Goal: Task Accomplishment & Management: Use online tool/utility

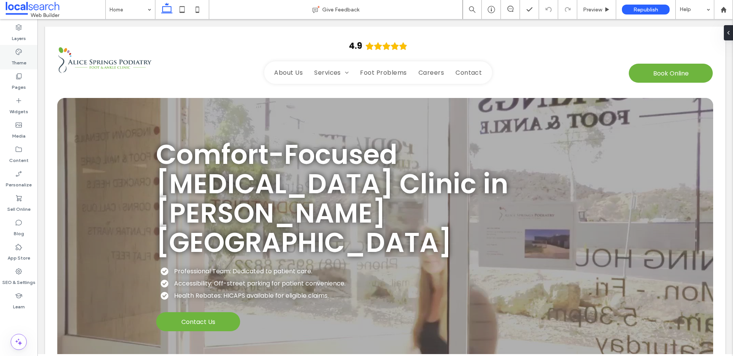
click at [23, 55] on div "Theme" at bounding box center [18, 57] width 37 height 24
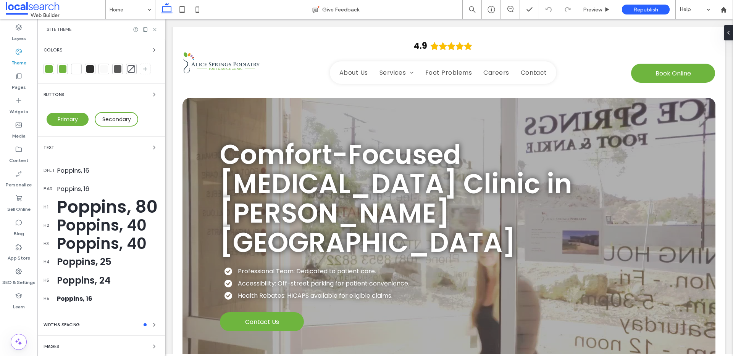
click at [154, 31] on icon at bounding box center [155, 30] width 6 height 6
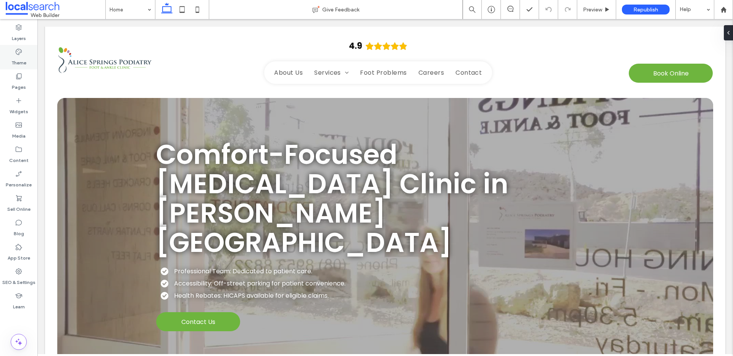
click at [29, 63] on div "Theme" at bounding box center [18, 57] width 37 height 24
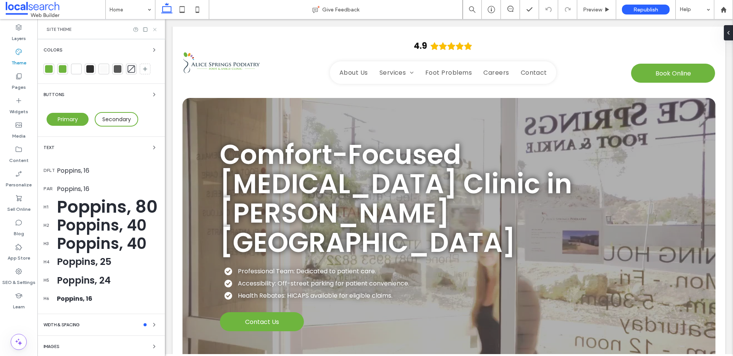
click at [156, 27] on icon at bounding box center [155, 30] width 6 height 6
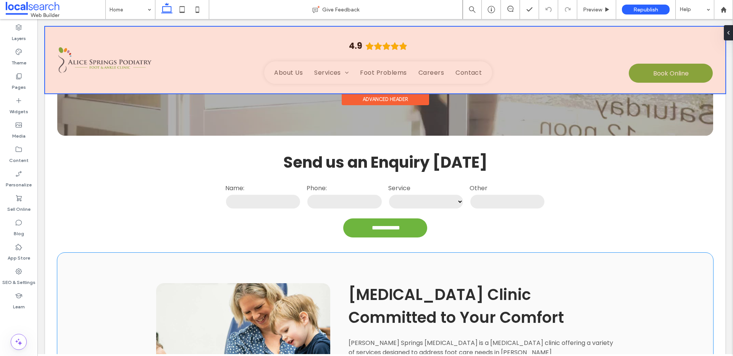
scroll to position [18, 0]
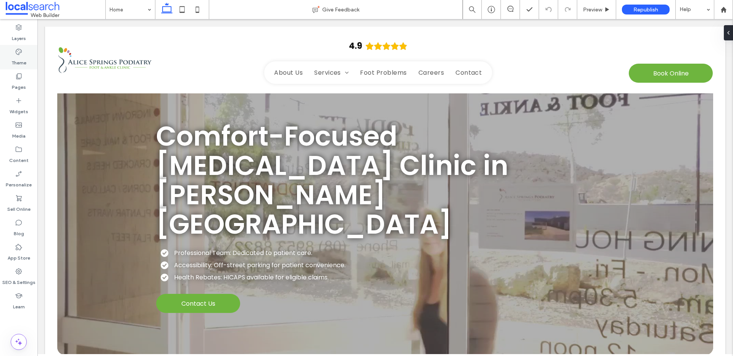
click at [26, 55] on div "Theme" at bounding box center [18, 57] width 37 height 24
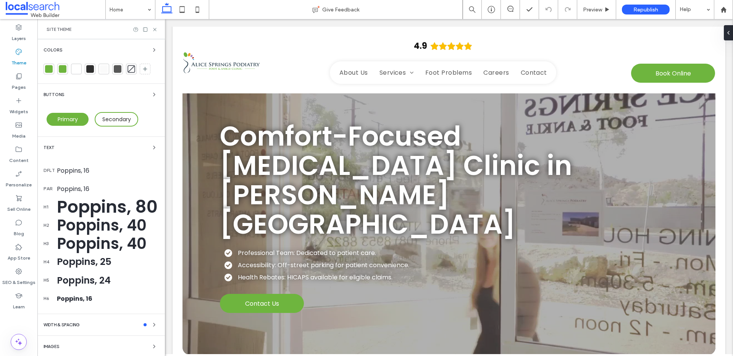
click at [52, 71] on div at bounding box center [48, 69] width 11 height 11
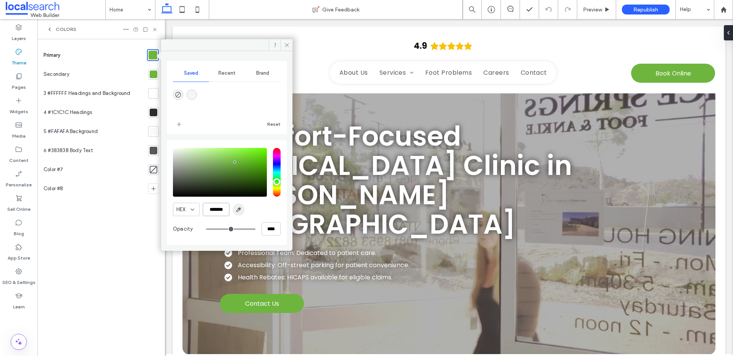
drag, startPoint x: 207, startPoint y: 209, endPoint x: 238, endPoint y: 213, distance: 31.1
click at [238, 213] on div "HEX *******" at bounding box center [227, 209] width 108 height 13
paste input "color picker textbox"
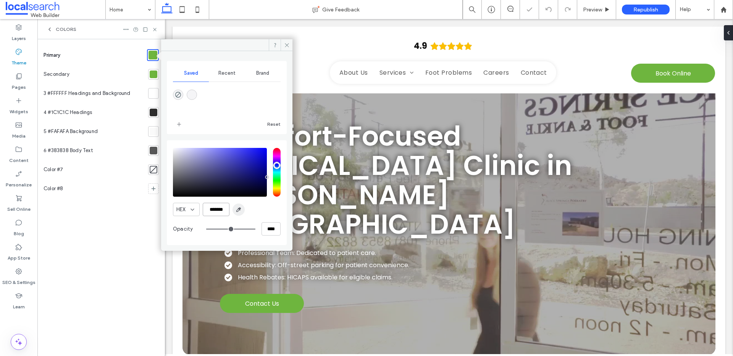
scroll to position [0, 1]
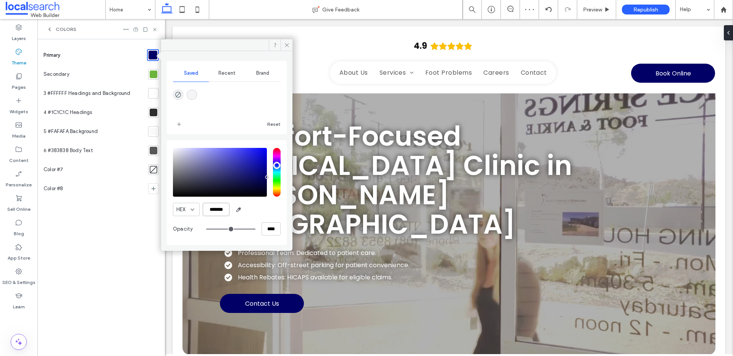
type input "*******"
click at [155, 74] on div at bounding box center [154, 75] width 8 height 8
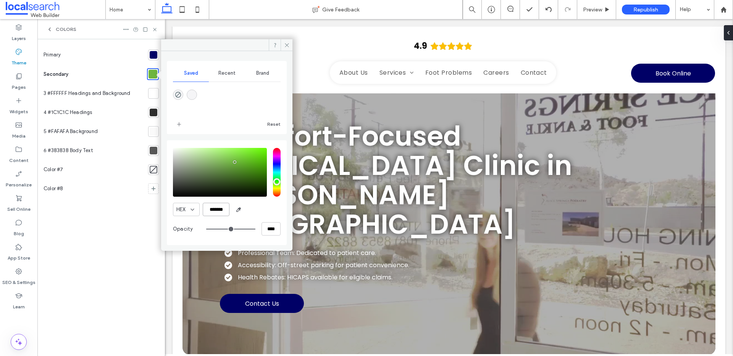
click at [213, 213] on input "*******" at bounding box center [216, 209] width 27 height 13
click at [153, 51] on div at bounding box center [154, 55] width 8 height 8
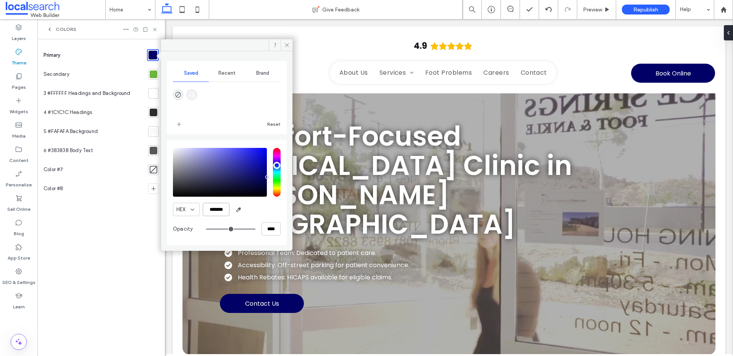
scroll to position [0, 1]
drag, startPoint x: 211, startPoint y: 210, endPoint x: 257, endPoint y: 213, distance: 46.6
click at [257, 213] on div "HEX *******" at bounding box center [227, 209] width 108 height 13
paste input "color picker textbox"
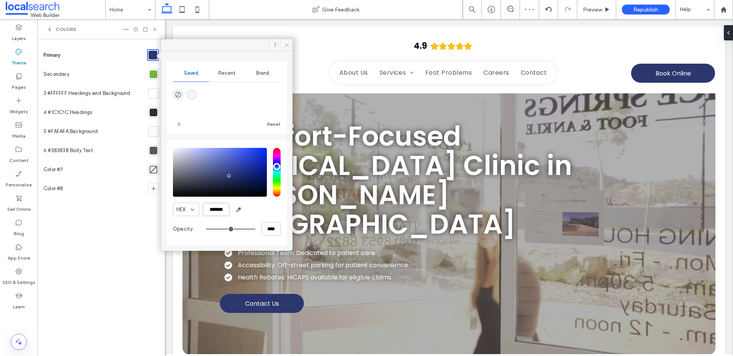
type input "*******"
click at [286, 42] on icon at bounding box center [287, 45] width 6 height 6
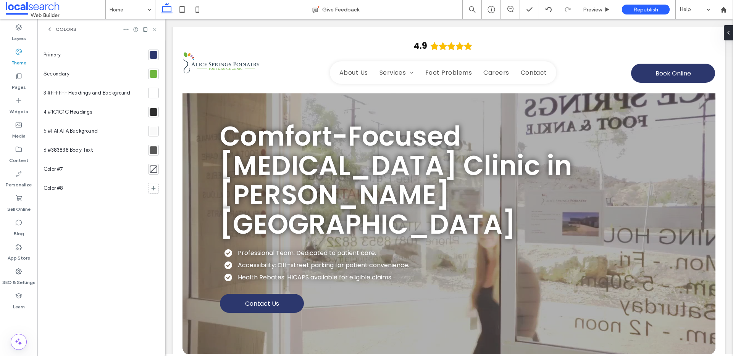
click at [156, 54] on div at bounding box center [154, 55] width 8 height 8
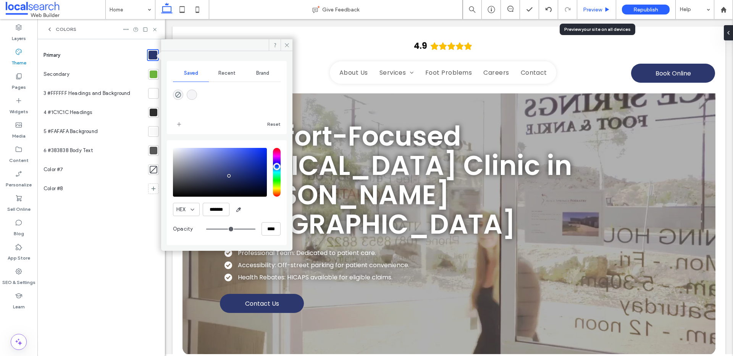
click at [603, 5] on div "Preview" at bounding box center [596, 9] width 39 height 19
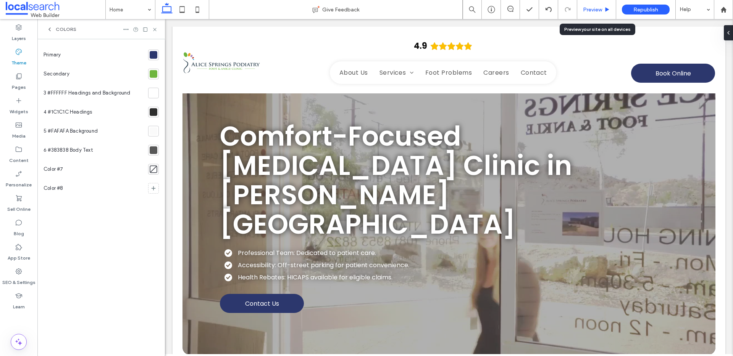
click at [603, 7] on div "Preview" at bounding box center [596, 9] width 39 height 6
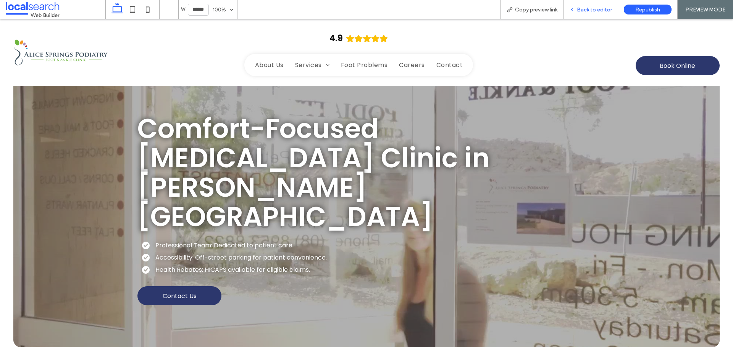
click at [588, 11] on span "Back to editor" at bounding box center [594, 9] width 35 height 6
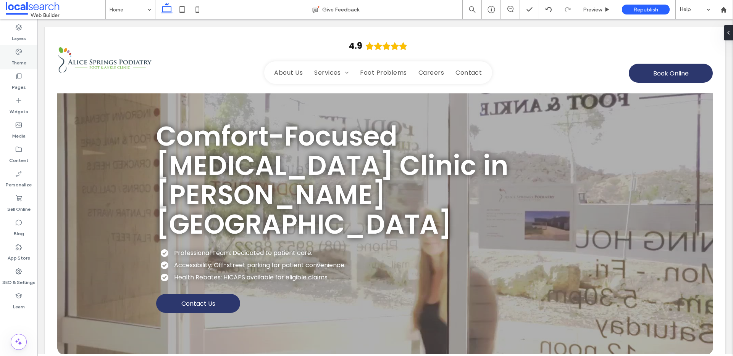
click at [8, 56] on div "Theme" at bounding box center [18, 57] width 37 height 24
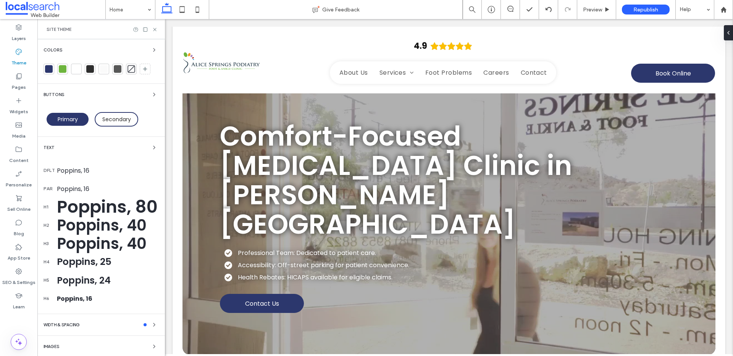
click at [67, 67] on div at bounding box center [62, 69] width 11 height 11
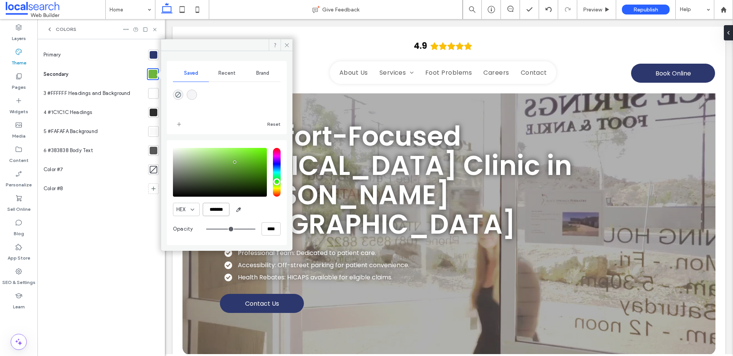
drag, startPoint x: 204, startPoint y: 208, endPoint x: 247, endPoint y: 212, distance: 43.7
click at [247, 212] on div "HEX *******" at bounding box center [227, 209] width 108 height 13
paste input "color picker textbox"
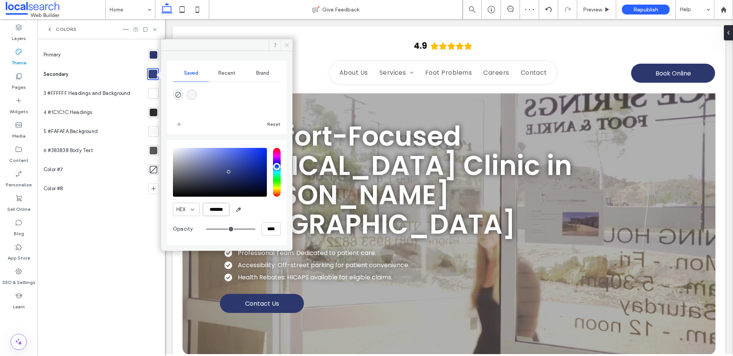
type input "*******"
click at [287, 43] on icon at bounding box center [287, 45] width 6 height 6
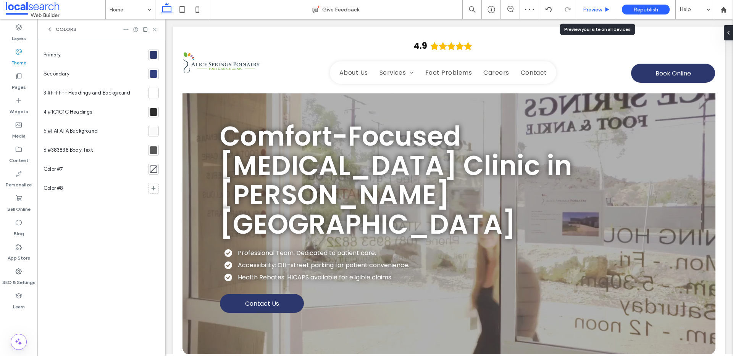
click at [604, 6] on div "Preview" at bounding box center [596, 9] width 39 height 6
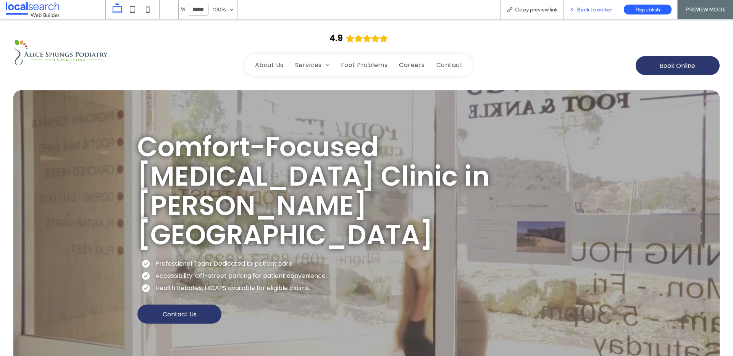
click at [586, 10] on span "Back to editor" at bounding box center [594, 9] width 35 height 6
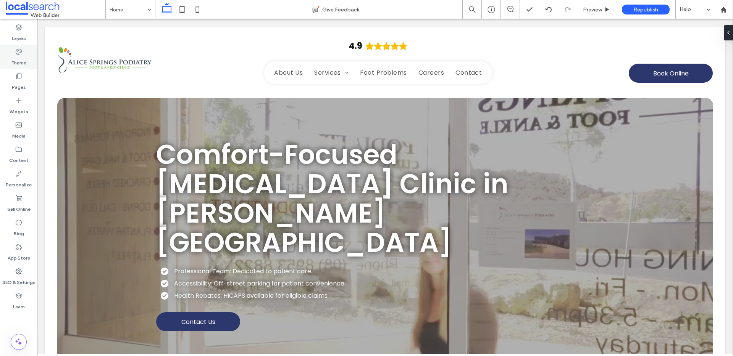
click at [18, 55] on use at bounding box center [19, 52] width 6 height 6
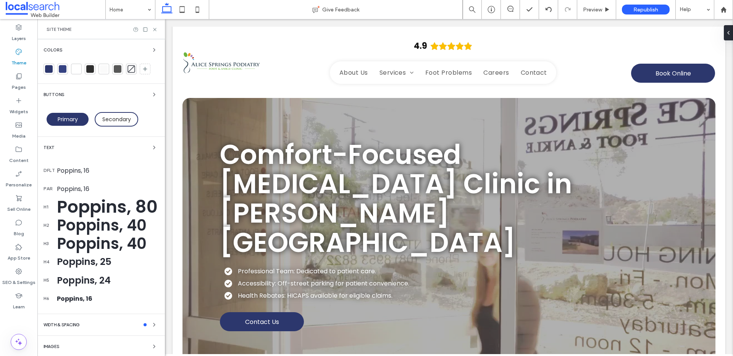
click at [66, 95] on div "Buttons" at bounding box center [100, 94] width 115 height 9
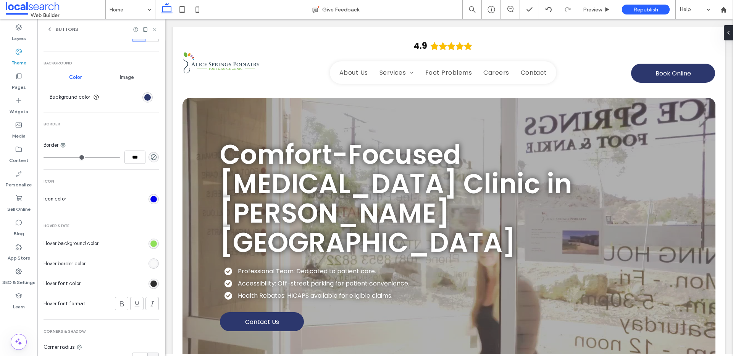
scroll to position [234, 0]
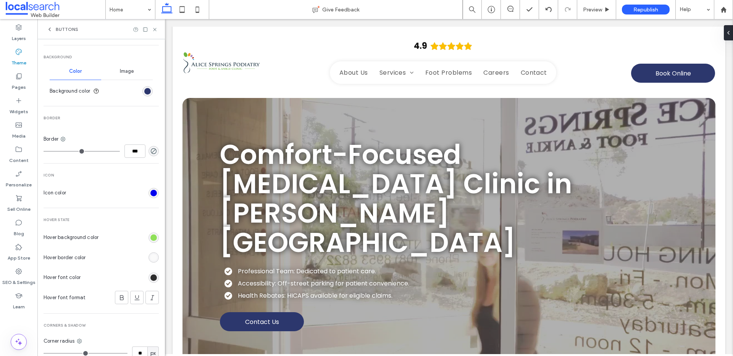
click at [153, 239] on div "rgb(143, 224, 89)" at bounding box center [153, 238] width 10 height 10
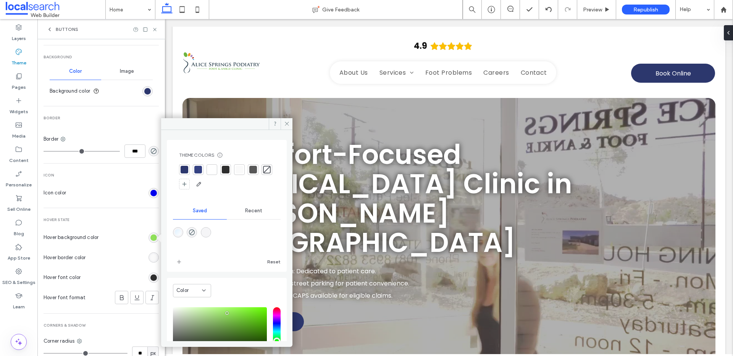
click at [196, 168] on div at bounding box center [198, 170] width 8 height 8
click at [52, 26] on icon at bounding box center [50, 29] width 6 height 6
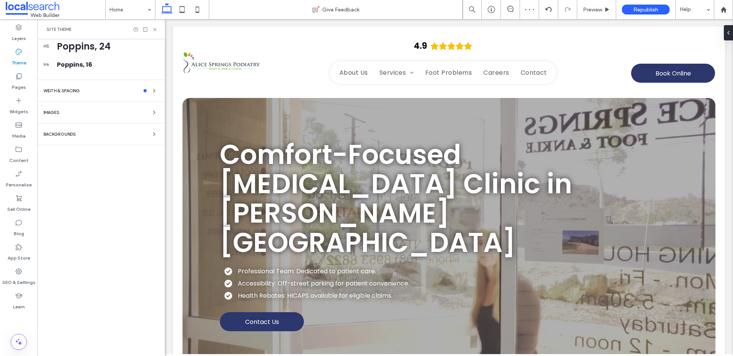
scroll to position [23, 0]
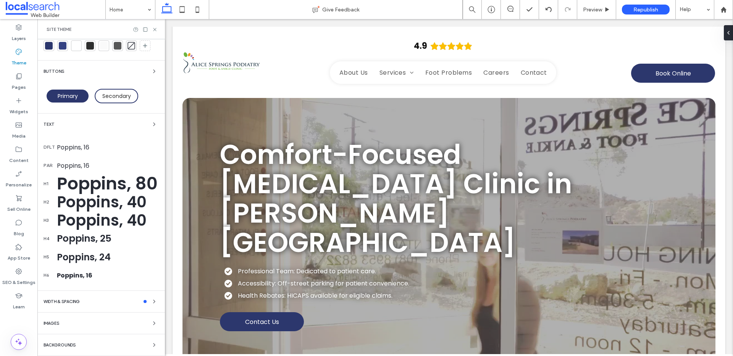
click at [103, 124] on div "Text" at bounding box center [100, 124] width 115 height 9
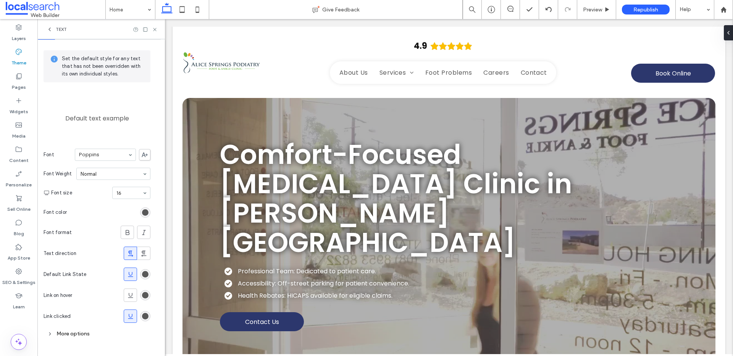
scroll to position [23, 0]
click at [142, 214] on div "rgb(88, 88, 88)" at bounding box center [145, 212] width 6 height 6
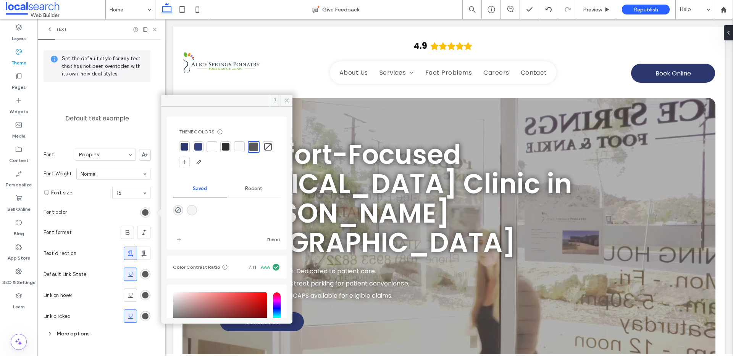
click at [210, 146] on div at bounding box center [212, 147] width 8 height 8
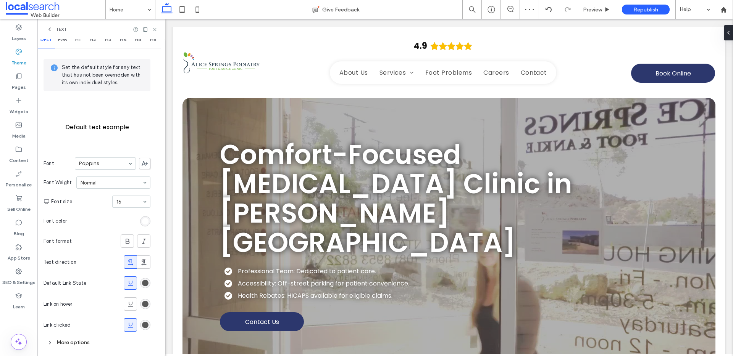
scroll to position [0, 0]
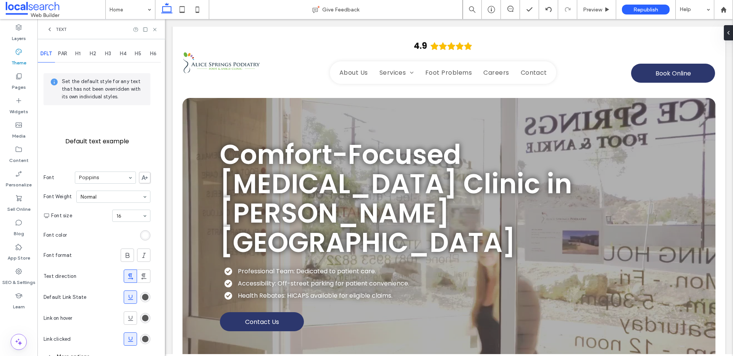
click at [145, 234] on div "rgba(255, 255, 255, 1)" at bounding box center [145, 235] width 6 height 6
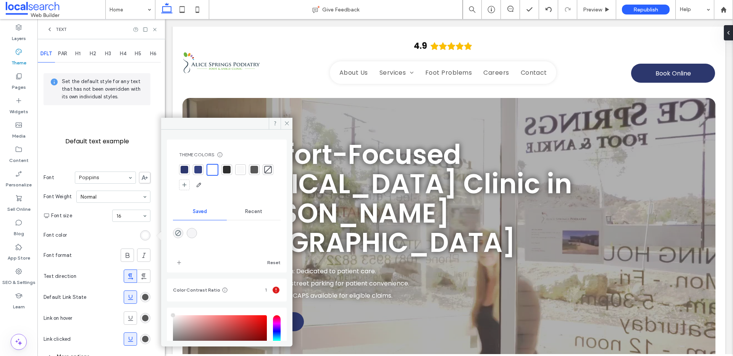
click at [225, 169] on div at bounding box center [227, 170] width 8 height 8
click at [47, 29] on icon at bounding box center [50, 29] width 6 height 6
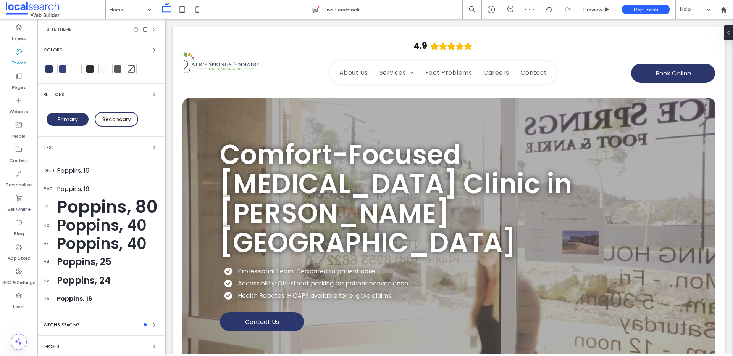
click at [81, 96] on div "Buttons" at bounding box center [100, 94] width 115 height 9
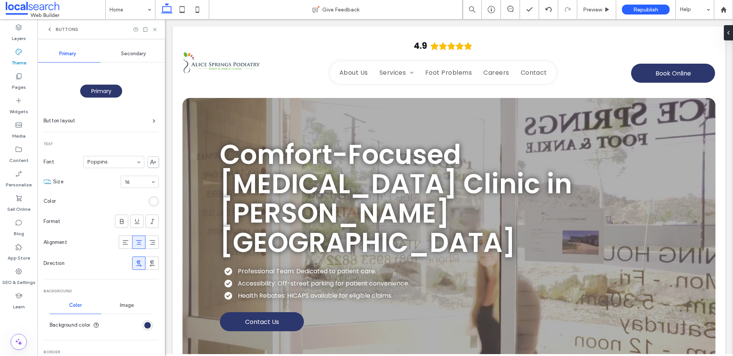
click at [150, 199] on div "rgb(255, 255, 255)" at bounding box center [153, 201] width 6 height 6
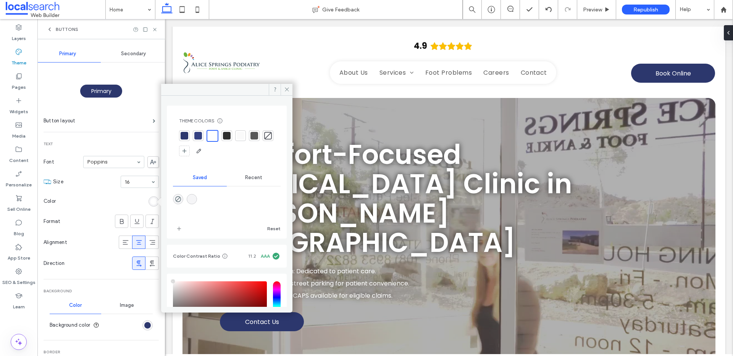
click at [82, 195] on section "Color" at bounding box center [100, 201] width 115 height 19
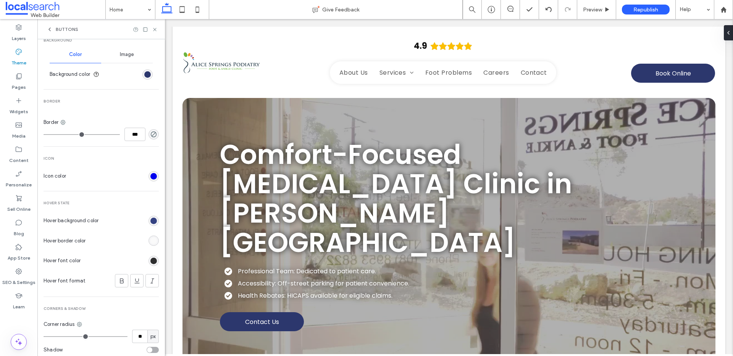
scroll to position [271, 0]
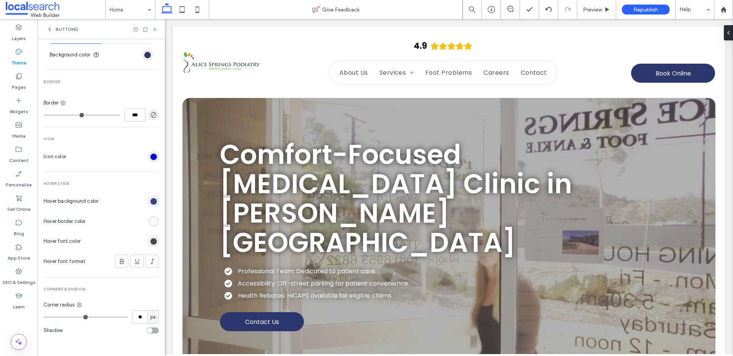
click at [152, 241] on div "rgb(46, 46, 46)" at bounding box center [153, 241] width 6 height 6
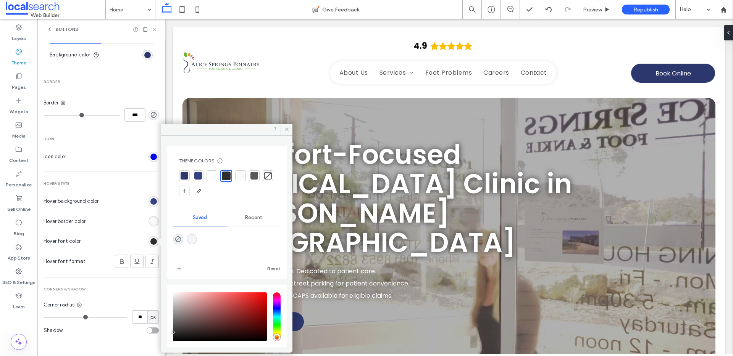
click at [215, 174] on div at bounding box center [212, 176] width 8 height 8
click at [54, 27] on div "Buttons" at bounding box center [63, 29] width 32 height 6
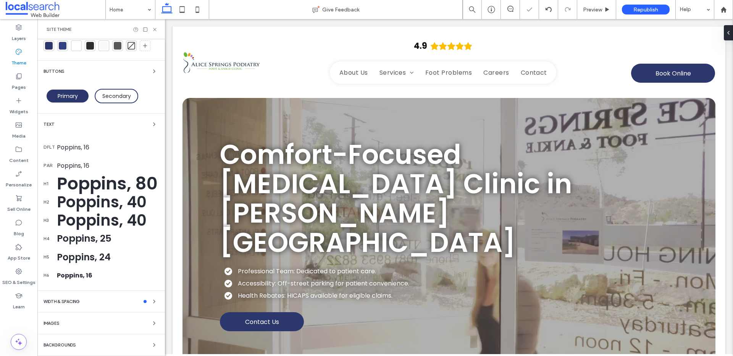
scroll to position [23, 0]
click at [156, 30] on use at bounding box center [154, 29] width 3 height 3
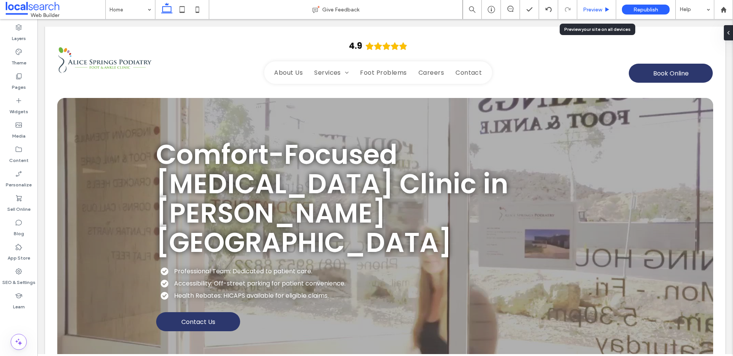
click at [602, 10] on div "Preview" at bounding box center [596, 9] width 39 height 6
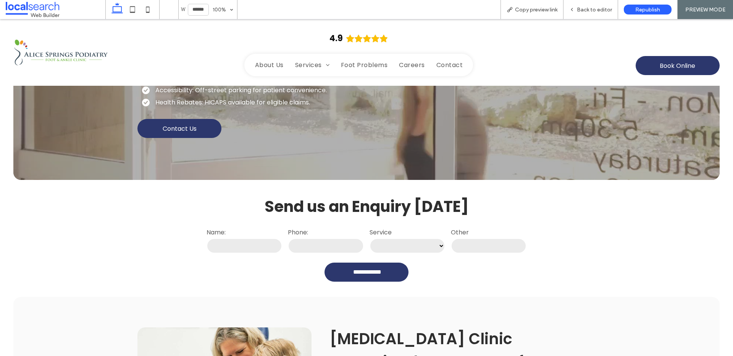
scroll to position [239, 0]
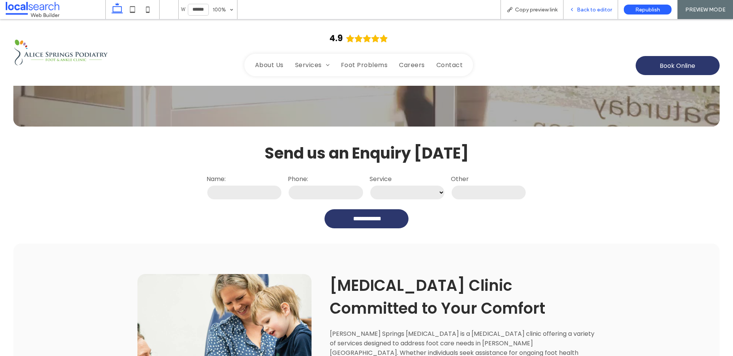
click at [591, 3] on div "Back to editor" at bounding box center [590, 9] width 55 height 19
click at [605, 10] on span "Back to editor" at bounding box center [594, 9] width 35 height 6
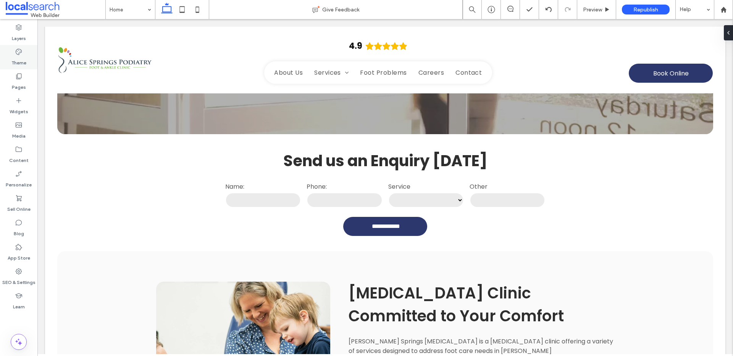
click at [19, 56] on label "Theme" at bounding box center [18, 61] width 15 height 11
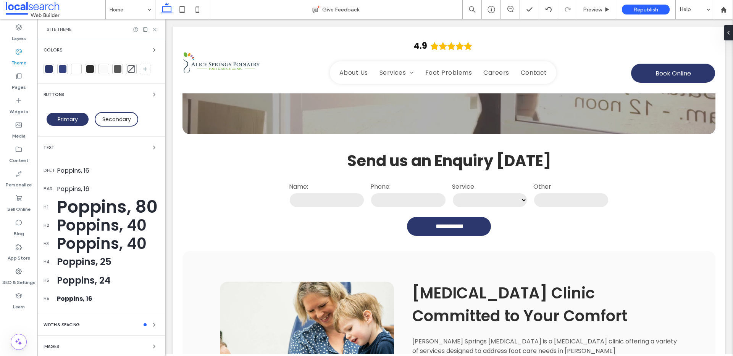
click at [60, 68] on div at bounding box center [63, 69] width 8 height 8
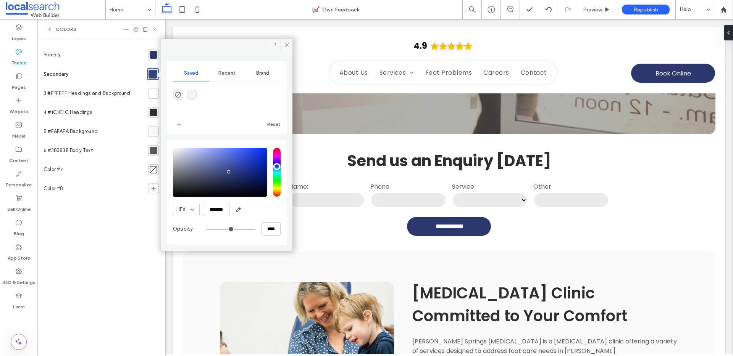
drag, startPoint x: 204, startPoint y: 208, endPoint x: 249, endPoint y: 208, distance: 45.0
click at [249, 208] on div "HEX *******" at bounding box center [227, 209] width 108 height 13
paste input "color picker textbox"
type input "*******"
click at [284, 43] on icon at bounding box center [287, 45] width 6 height 6
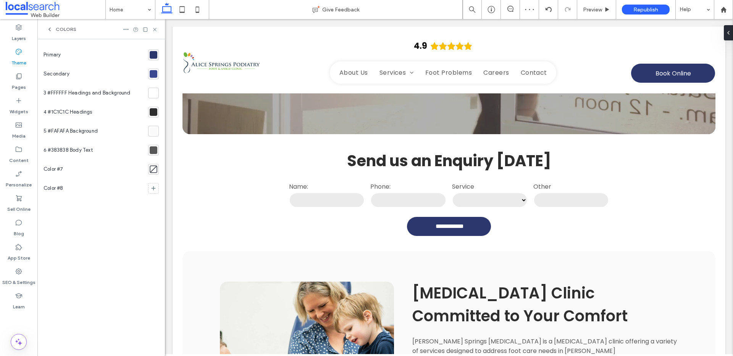
click at [63, 29] on span "Colors" at bounding box center [66, 29] width 21 height 6
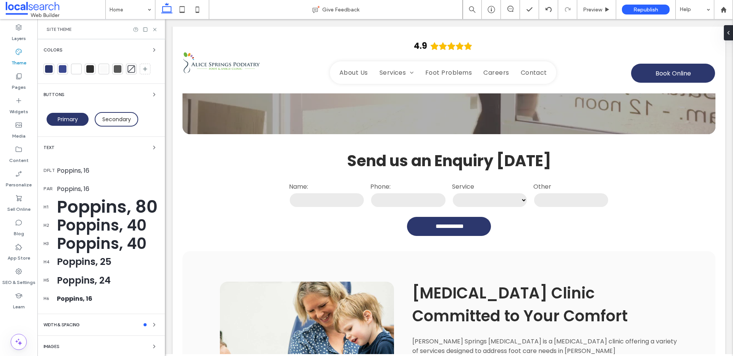
click at [91, 97] on div "Buttons" at bounding box center [100, 94] width 115 height 9
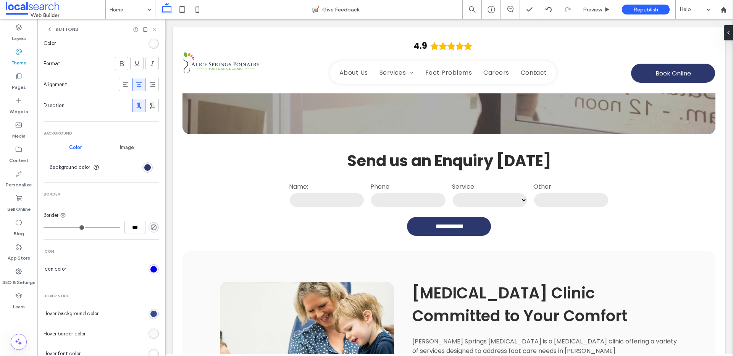
scroll to position [260, 0]
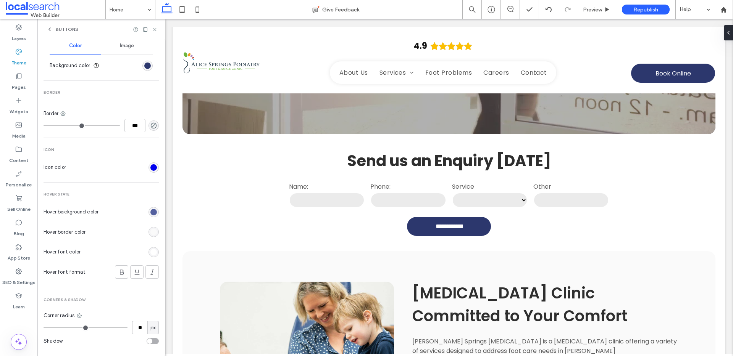
click at [151, 213] on div "rgb(59, 73, 145)" at bounding box center [153, 212] width 6 height 6
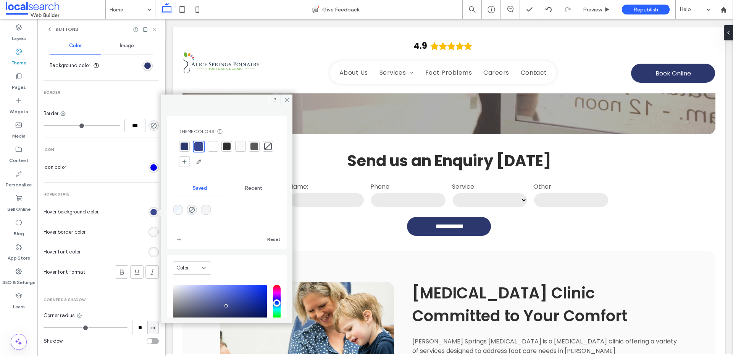
click at [196, 145] on div at bounding box center [198, 146] width 9 height 9
click at [155, 28] on icon at bounding box center [155, 30] width 6 height 6
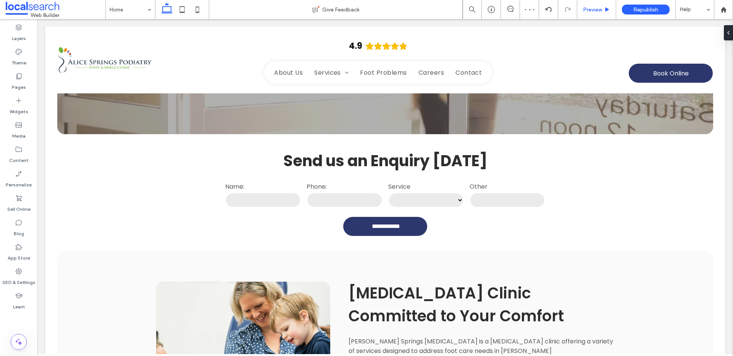
click at [589, 5] on div "Preview" at bounding box center [596, 9] width 39 height 19
click at [588, 9] on span "Preview" at bounding box center [592, 9] width 19 height 6
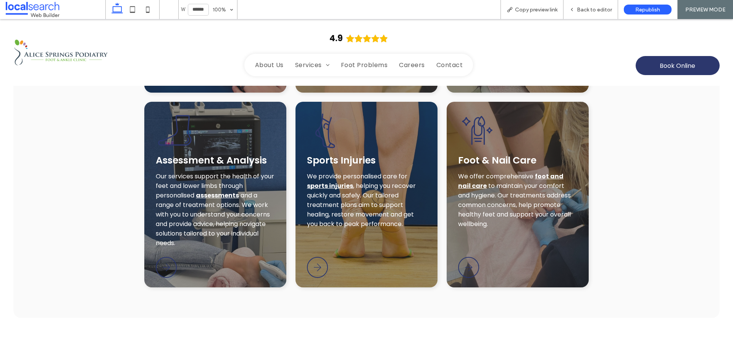
scroll to position [868, 0]
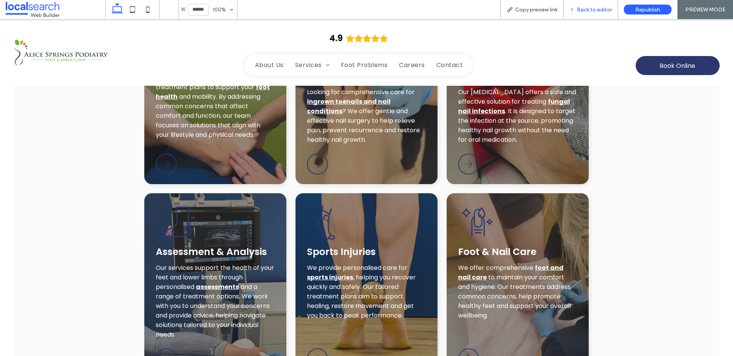
click at [600, 7] on span "Back to editor" at bounding box center [594, 9] width 35 height 6
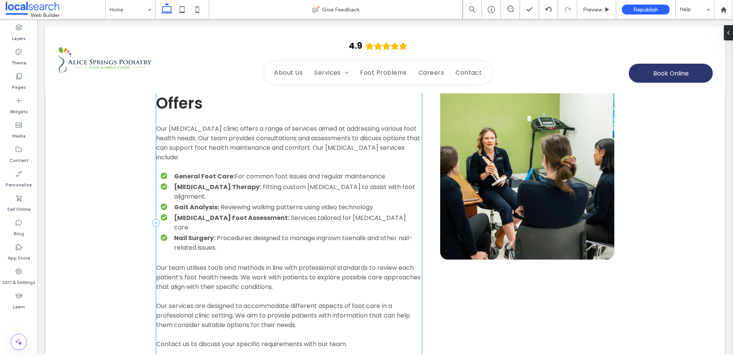
scroll to position [1219, 0]
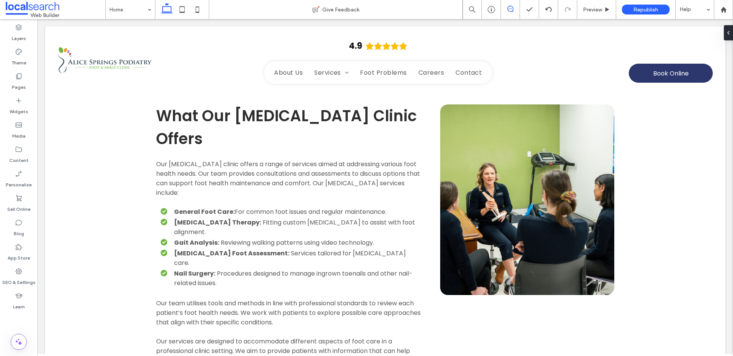
click at [509, 9] on icon at bounding box center [510, 9] width 6 height 6
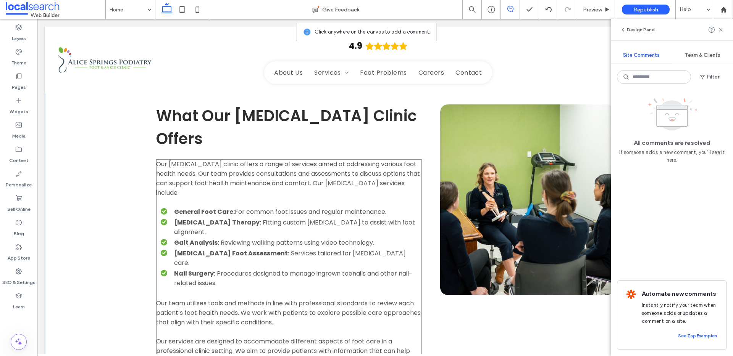
scroll to position [1207, 0]
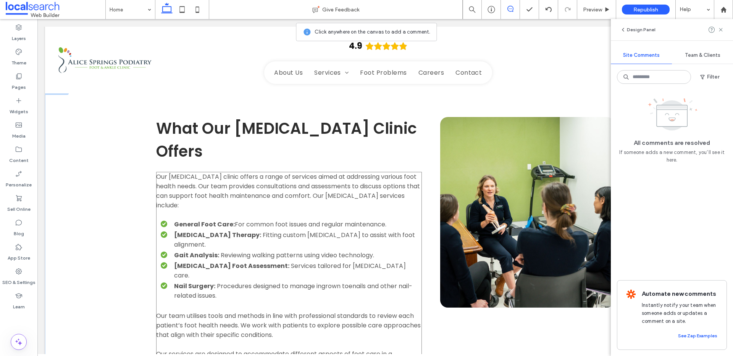
click at [150, 220] on ul "General Foot Care: For common foot issues and regular maintenance. [MEDICAL_DAT…" at bounding box center [284, 260] width 273 height 81
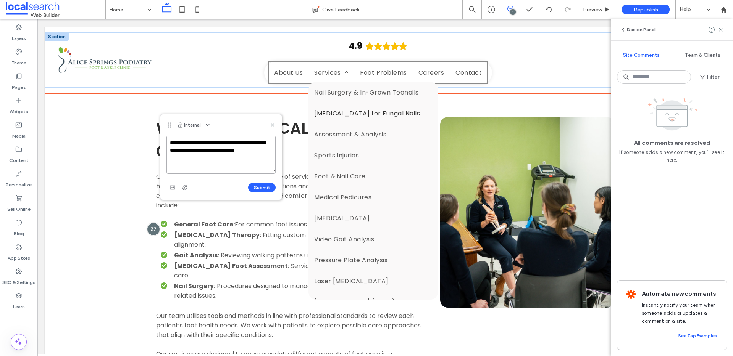
paste textarea "*******"
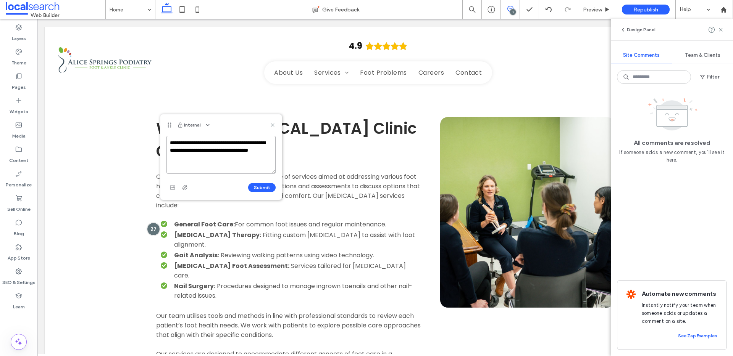
click at [184, 158] on textarea "**********" at bounding box center [220, 155] width 109 height 38
click at [232, 163] on textarea "**********" at bounding box center [220, 155] width 109 height 38
type textarea "**********"
click at [267, 187] on button "Submit" at bounding box center [261, 187] width 27 height 9
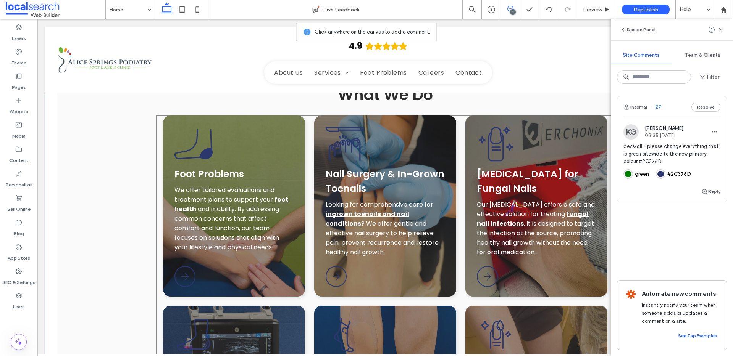
scroll to position [762, 0]
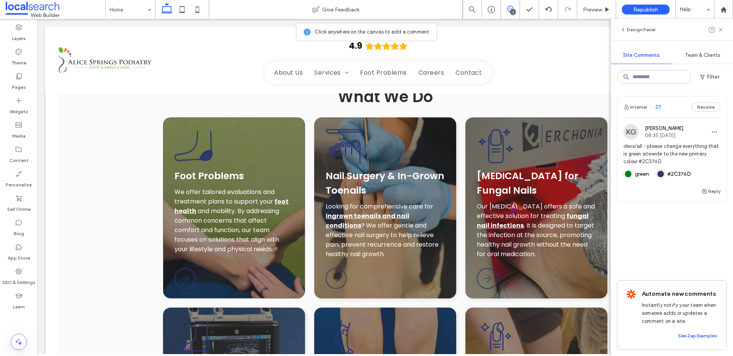
click at [168, 233] on div "Foot Problems Icon Foot Problems We offer tailored evaluations and treatment pl…" at bounding box center [234, 208] width 142 height 181
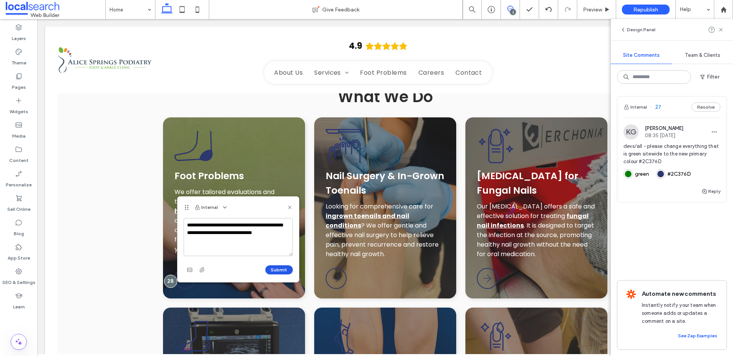
type textarea "**********"
click at [277, 272] on button "Submit" at bounding box center [278, 270] width 27 height 9
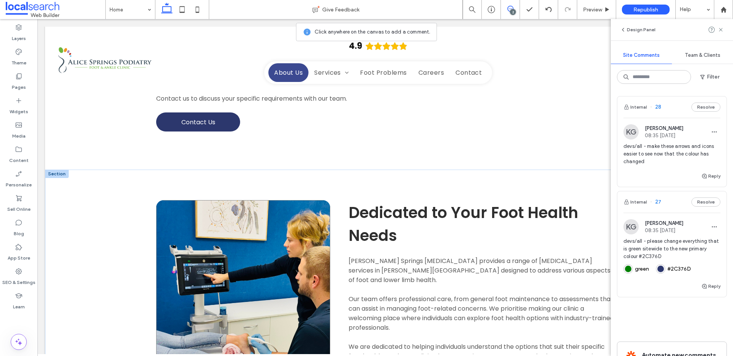
scroll to position [1753, 0]
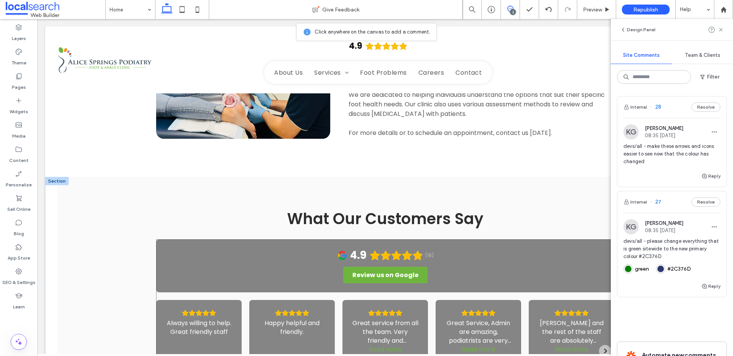
click at [431, 240] on div "4.9 (16) Review us on Google" at bounding box center [385, 266] width 458 height 53
click at [515, 162] on textarea "**********" at bounding box center [501, 175] width 109 height 38
type textarea "**********"
click at [547, 209] on button "Submit" at bounding box center [541, 207] width 27 height 9
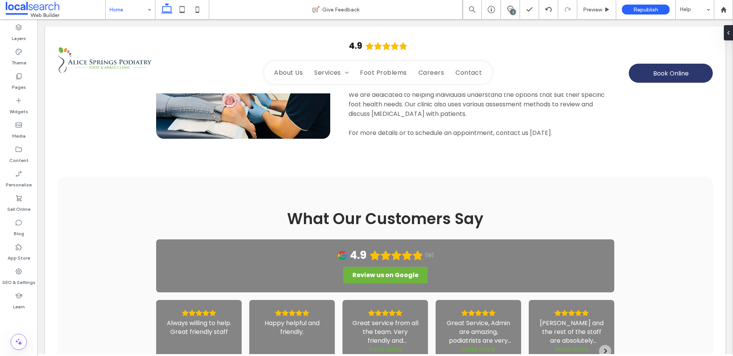
click at [148, 8] on div "Home" at bounding box center [130, 9] width 49 height 19
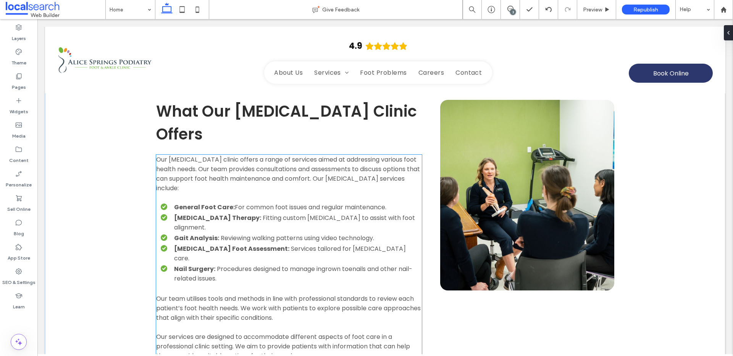
scroll to position [1210, 0]
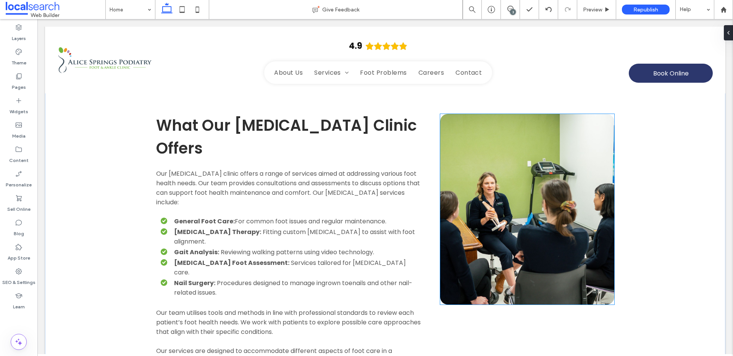
click at [530, 185] on link at bounding box center [527, 209] width 174 height 191
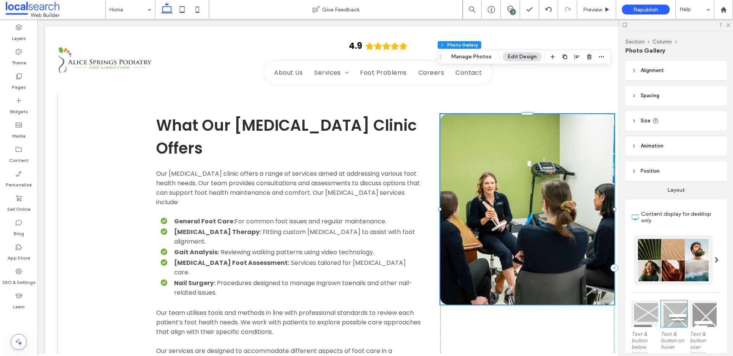
click at [530, 185] on link at bounding box center [527, 209] width 174 height 191
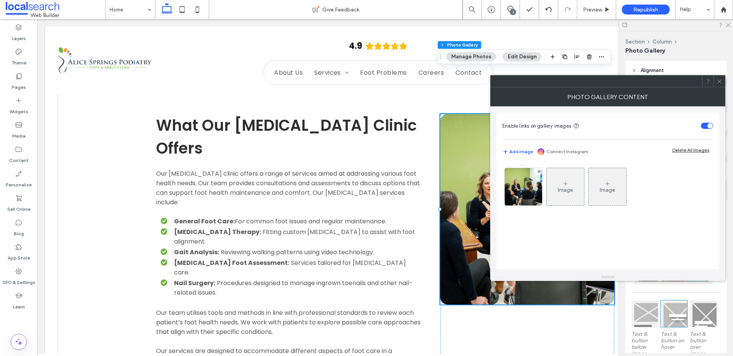
click at [530, 185] on img at bounding box center [523, 186] width 56 height 37
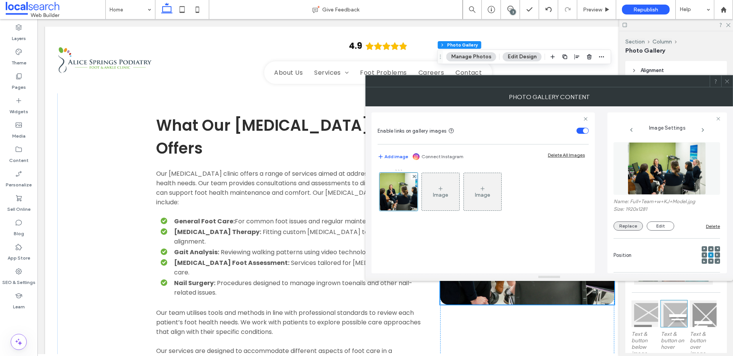
click at [633, 222] on button "Replace" at bounding box center [627, 226] width 29 height 9
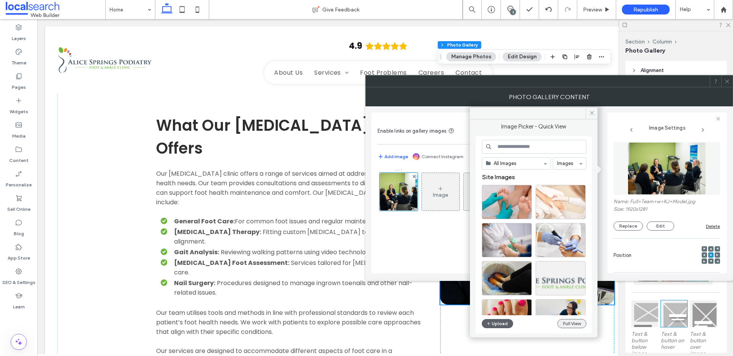
click at [581, 326] on button "Full View" at bounding box center [571, 323] width 29 height 9
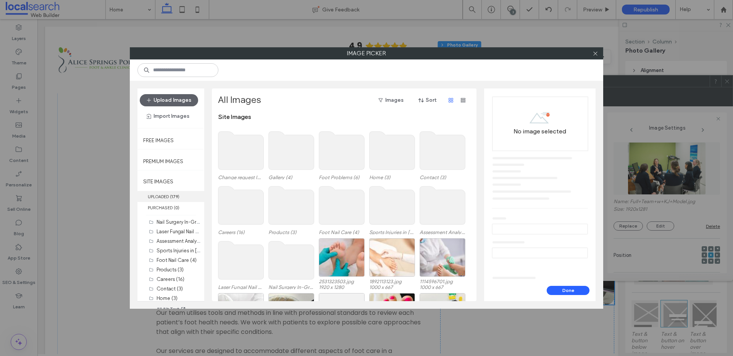
click at [184, 198] on label "UPLOADED ( 179 )" at bounding box center [170, 196] width 67 height 11
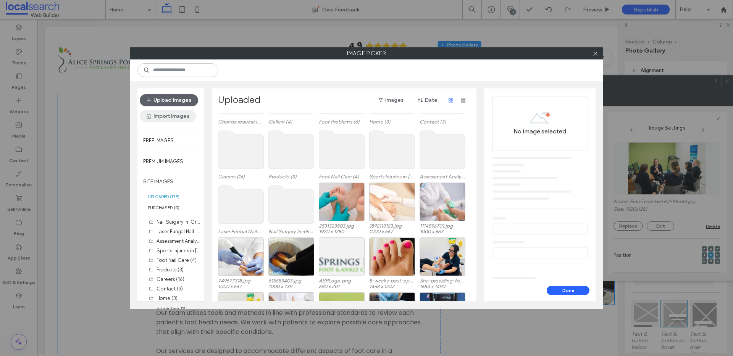
scroll to position [0, 0]
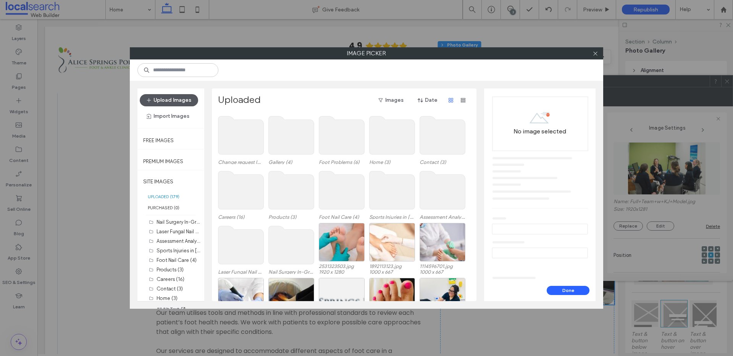
click at [185, 97] on button "Upload Images" at bounding box center [169, 100] width 58 height 12
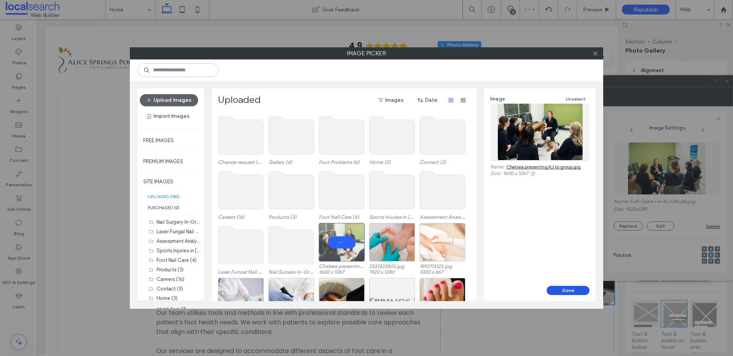
click at [571, 290] on button "Done" at bounding box center [567, 290] width 43 height 9
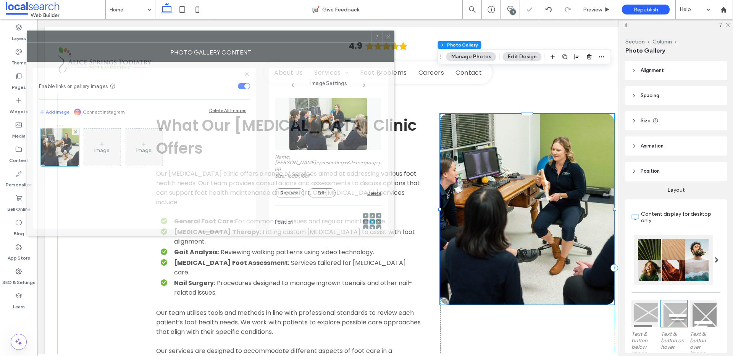
drag, startPoint x: 583, startPoint y: 83, endPoint x: 245, endPoint y: 39, distance: 341.4
click at [245, 39] on div at bounding box center [199, 36] width 344 height 11
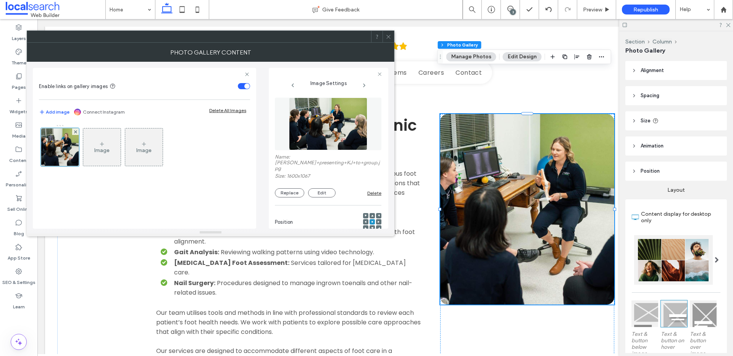
click at [371, 215] on use at bounding box center [372, 216] width 2 height 2
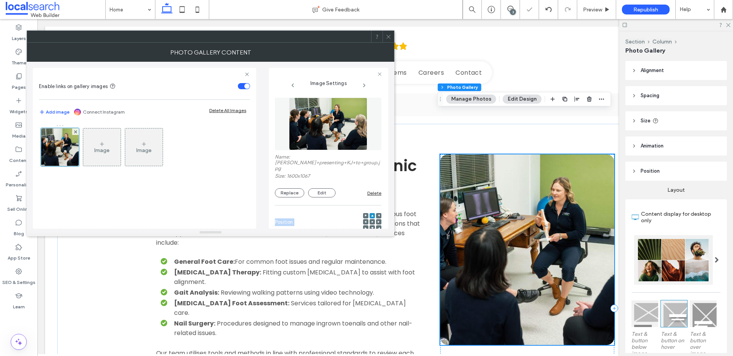
scroll to position [1155, 0]
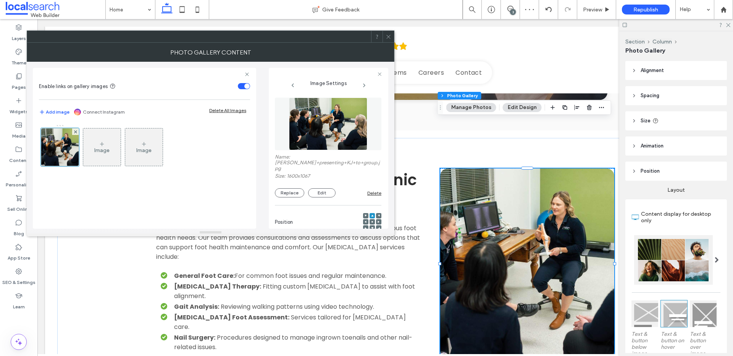
click at [371, 221] on icon at bounding box center [372, 222] width 2 height 2
click at [371, 225] on span at bounding box center [372, 227] width 2 height 5
click at [371, 219] on span at bounding box center [372, 221] width 2 height 5
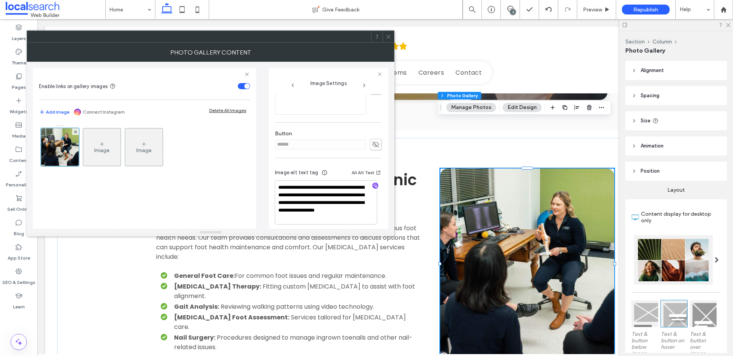
click at [386, 35] on use at bounding box center [388, 37] width 4 height 4
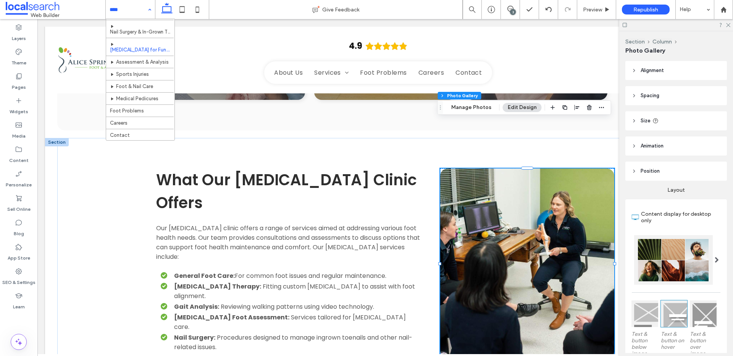
scroll to position [17, 0]
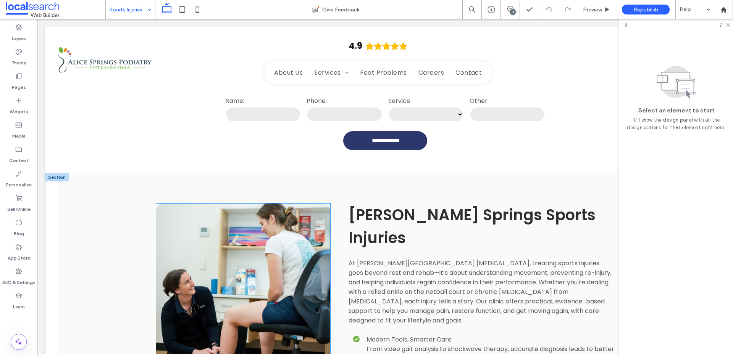
scroll to position [416, 0]
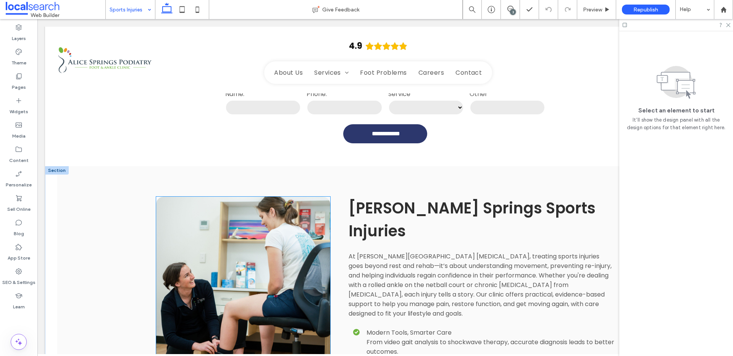
click at [245, 197] on link at bounding box center [243, 292] width 174 height 191
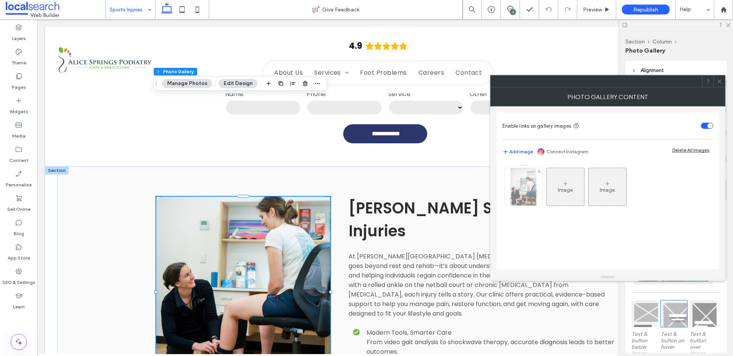
click at [533, 199] on img at bounding box center [523, 186] width 26 height 37
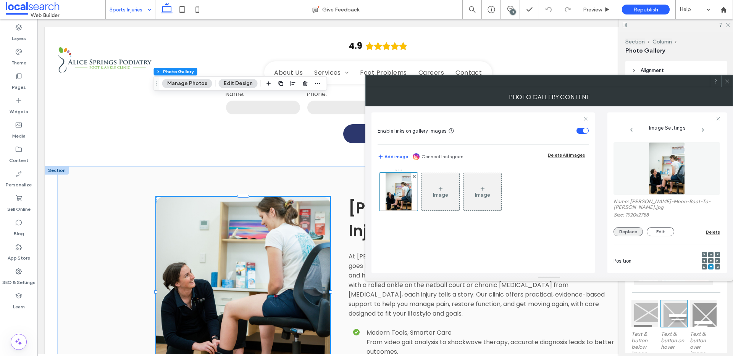
click at [618, 233] on button "Replace" at bounding box center [627, 231] width 29 height 9
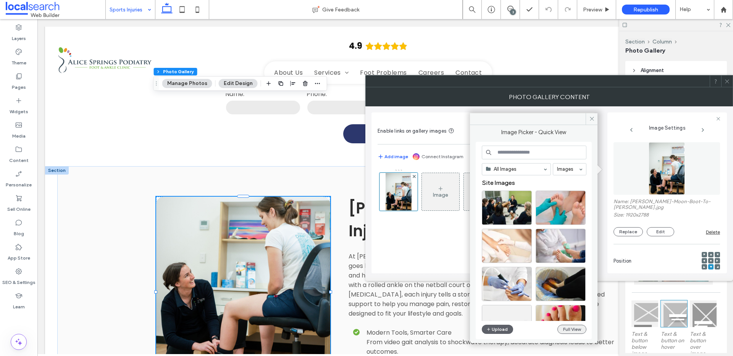
click at [571, 327] on button "Full View" at bounding box center [571, 329] width 29 height 9
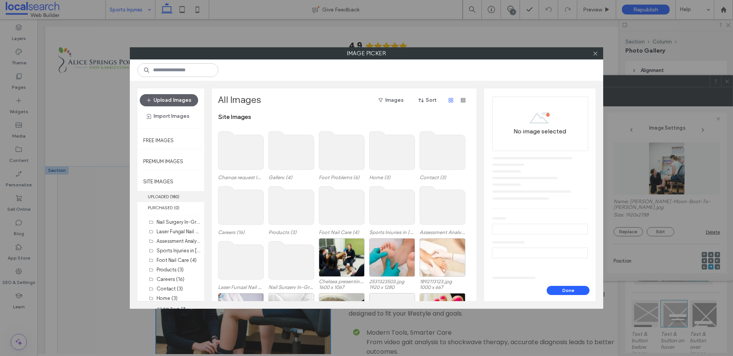
click at [178, 195] on b "180" at bounding box center [174, 196] width 6 height 5
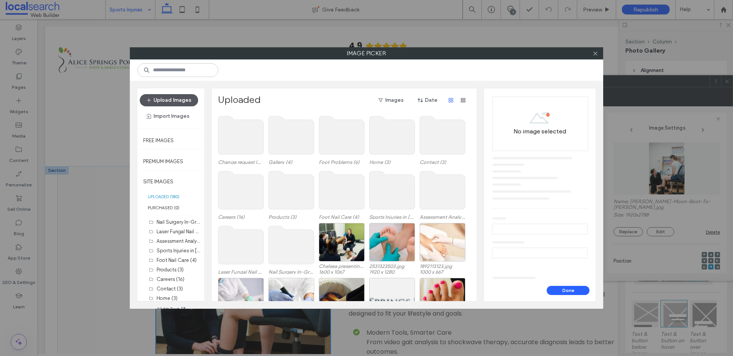
click at [183, 101] on button "Upload Images" at bounding box center [169, 100] width 58 height 12
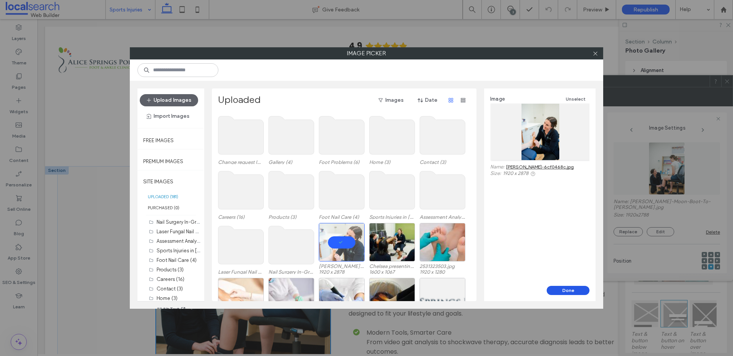
click at [567, 287] on button "Done" at bounding box center [567, 290] width 43 height 9
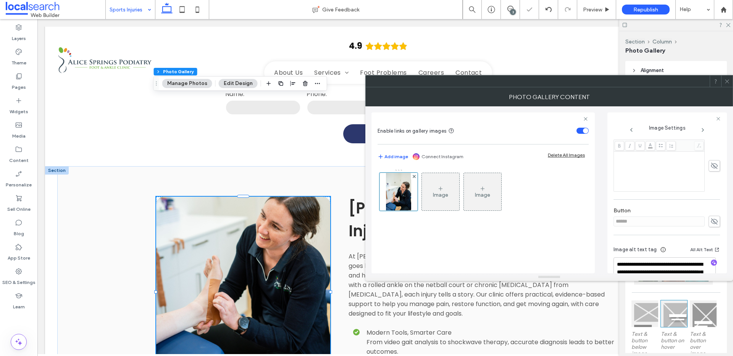
scroll to position [241, 0]
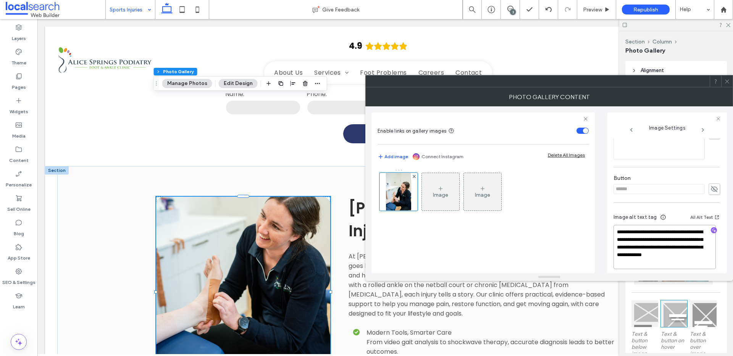
drag, startPoint x: 634, startPoint y: 250, endPoint x: 612, endPoint y: 247, distance: 22.7
click at [612, 247] on div "**********" at bounding box center [666, 193] width 119 height 161
type textarea "**********"
click at [727, 82] on icon at bounding box center [727, 82] width 6 height 6
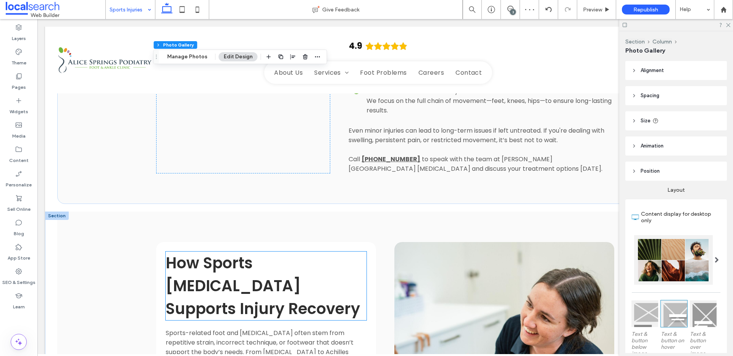
scroll to position [714, 0]
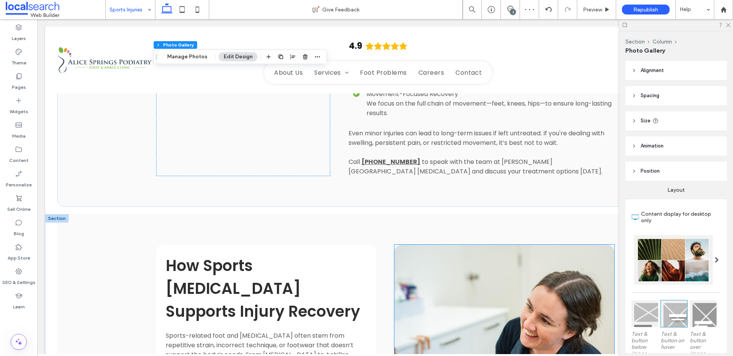
click at [461, 245] on link at bounding box center [504, 359] width 220 height 229
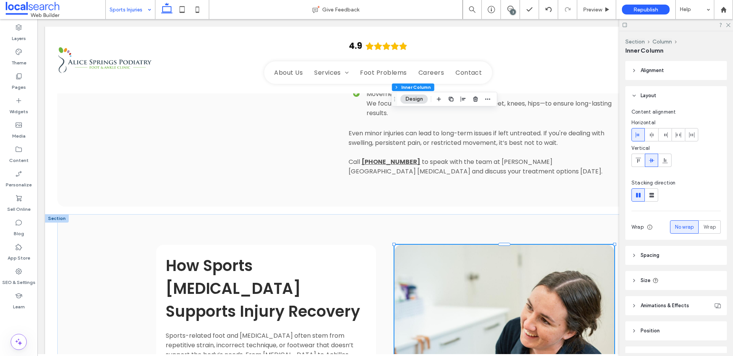
click at [461, 245] on link at bounding box center [504, 359] width 220 height 229
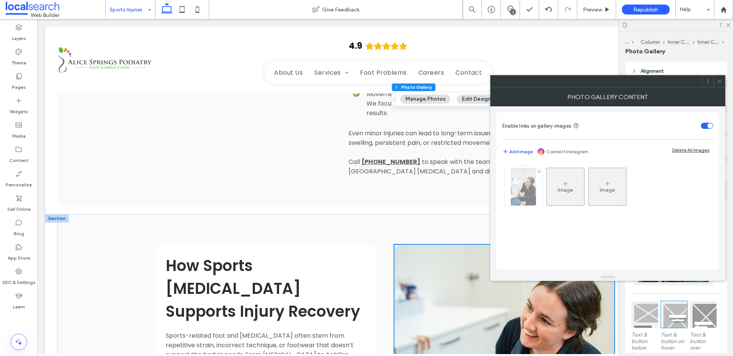
click at [517, 186] on img at bounding box center [523, 186] width 25 height 37
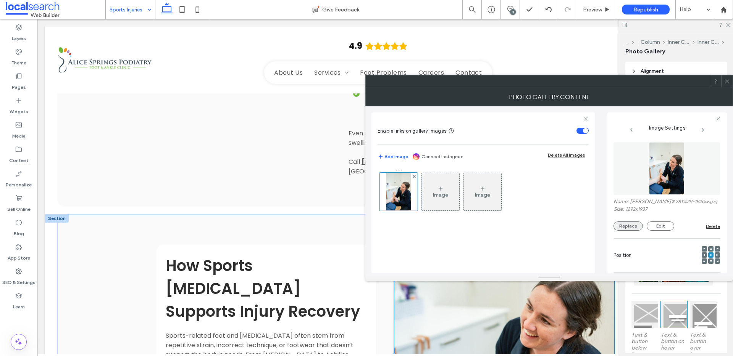
click at [616, 231] on button "Replace" at bounding box center [627, 226] width 29 height 9
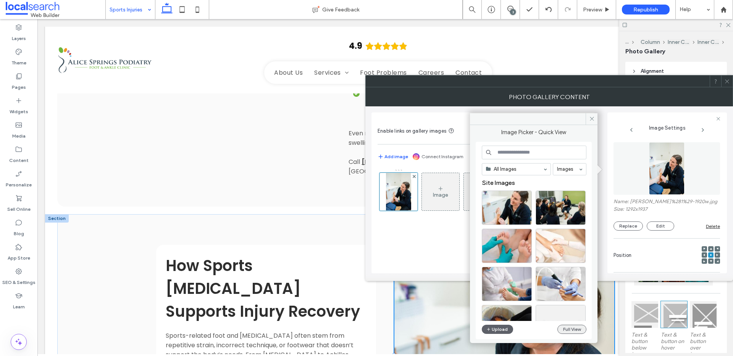
click at [565, 331] on button "Full View" at bounding box center [571, 329] width 29 height 9
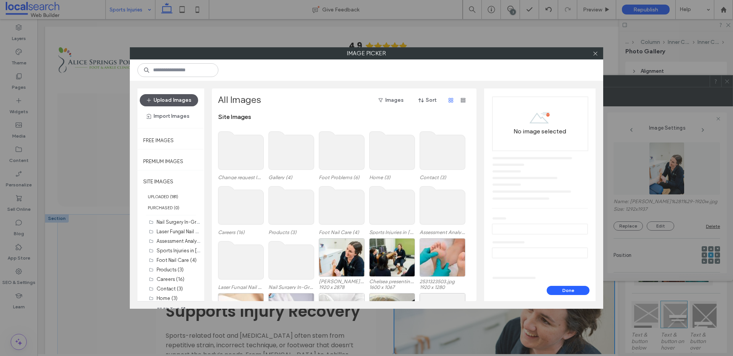
click at [159, 95] on button "Upload Images" at bounding box center [169, 100] width 58 height 12
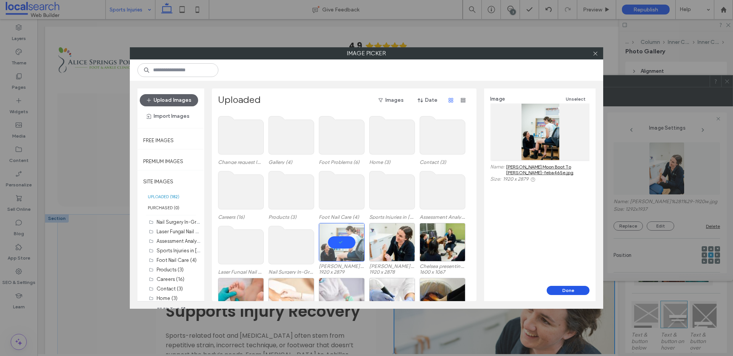
click at [553, 293] on button "Done" at bounding box center [567, 290] width 43 height 9
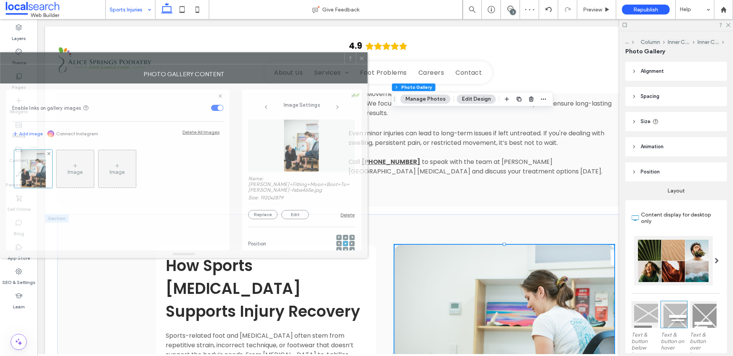
drag, startPoint x: 573, startPoint y: 96, endPoint x: 164, endPoint y: 72, distance: 409.0
click at [164, 72] on div "Photo Gallery Content" at bounding box center [183, 73] width 367 height 19
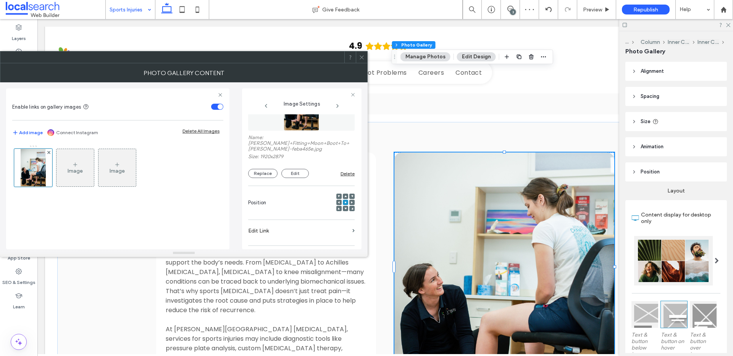
scroll to position [47, 0]
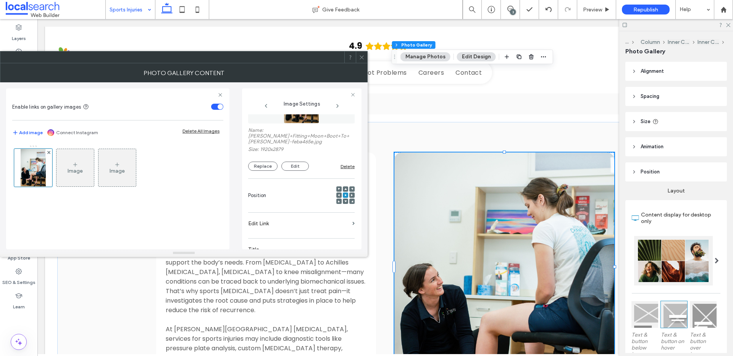
click at [344, 203] on span at bounding box center [345, 201] width 2 height 5
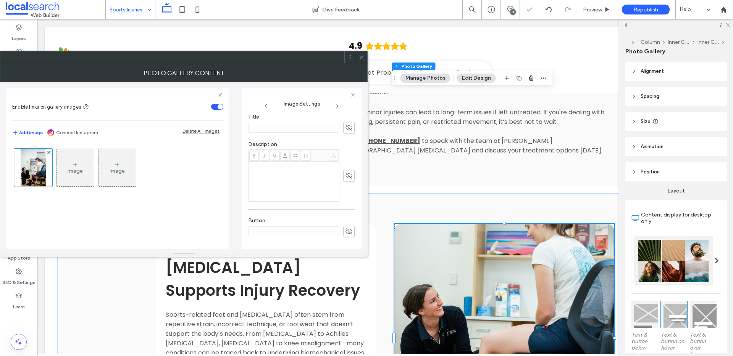
scroll to position [245, 0]
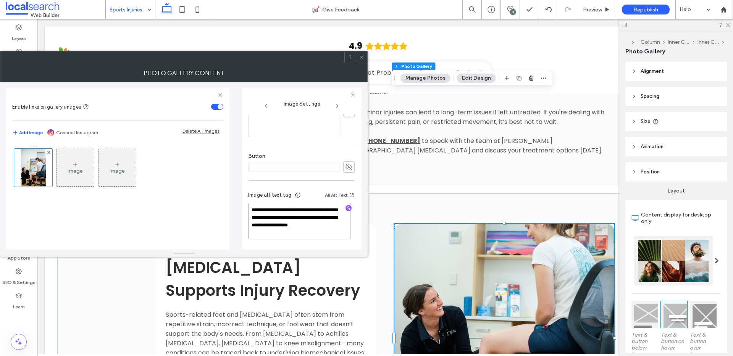
drag, startPoint x: 252, startPoint y: 223, endPoint x: 259, endPoint y: 237, distance: 15.5
click at [259, 237] on textarea "**********" at bounding box center [299, 221] width 102 height 37
click at [346, 208] on icon "button" at bounding box center [348, 208] width 5 height 5
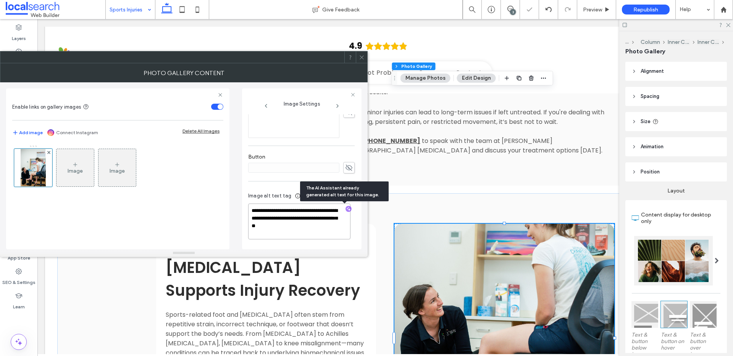
click at [324, 232] on textarea "**********" at bounding box center [299, 222] width 102 height 36
paste textarea "**********"
type textarea "**********"
click at [363, 60] on icon at bounding box center [362, 58] width 6 height 6
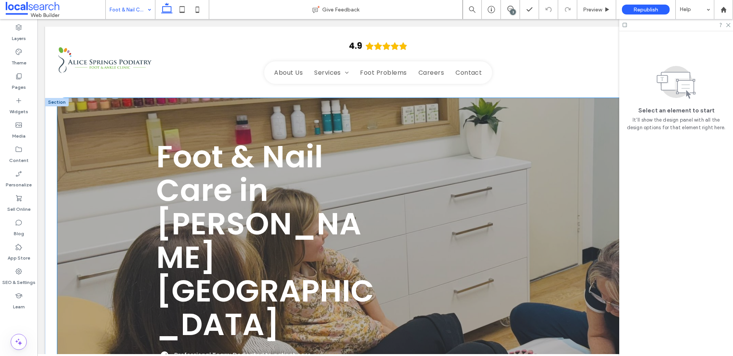
click at [130, 179] on div "Foot & Nail Care in [PERSON_NAME][GEOGRAPHIC_DATA] Professional Team: Dedicated…" at bounding box center [385, 277] width 656 height 359
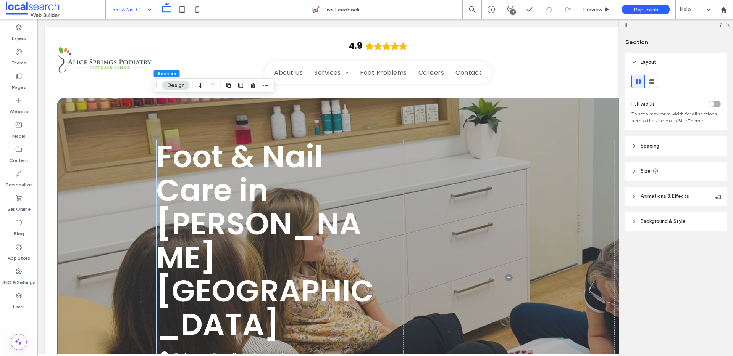
click at [668, 227] on header "Background & Style" at bounding box center [675, 221] width 101 height 19
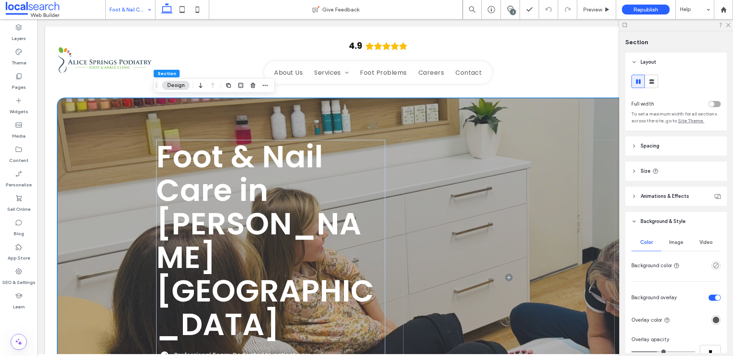
click at [670, 240] on span "Image" at bounding box center [676, 243] width 14 height 6
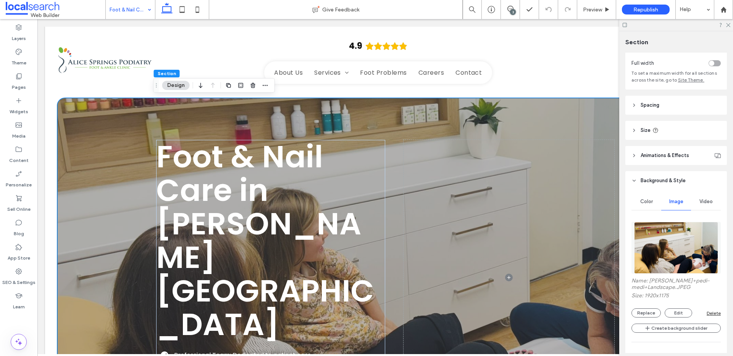
scroll to position [48, 0]
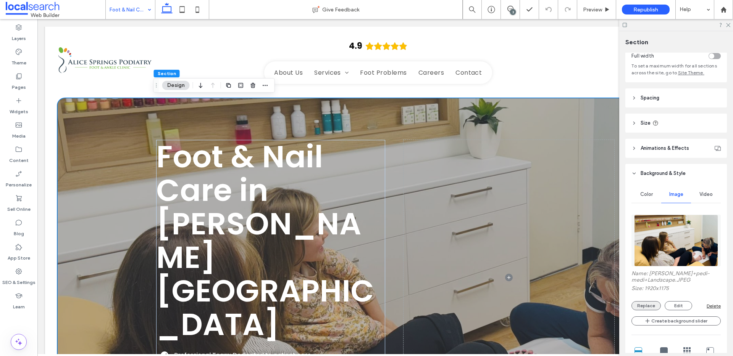
click at [643, 304] on button "Replace" at bounding box center [645, 305] width 29 height 9
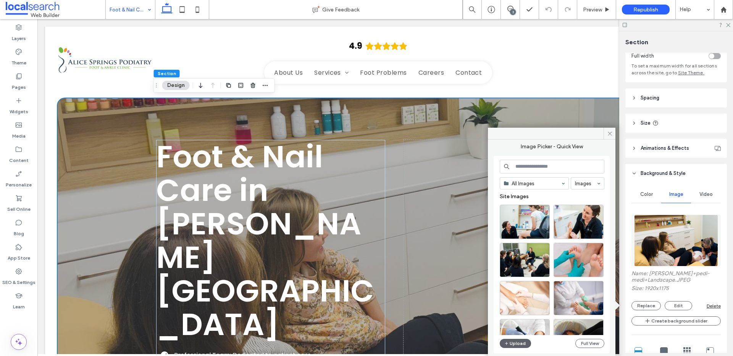
click at [603, 340] on div "Full View" at bounding box center [589, 343] width 29 height 9
click at [597, 342] on button "Full View" at bounding box center [589, 343] width 29 height 9
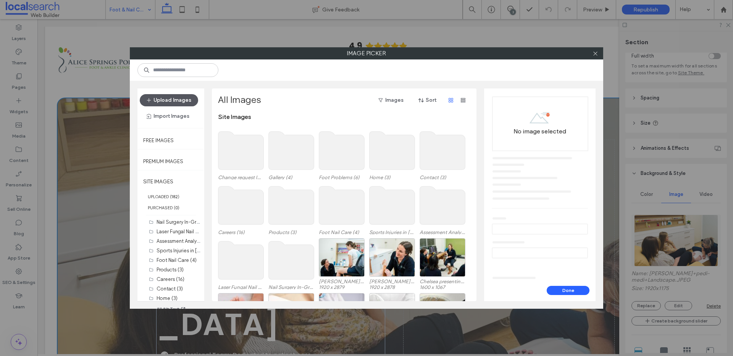
click at [171, 103] on button "Upload Images" at bounding box center [169, 100] width 58 height 12
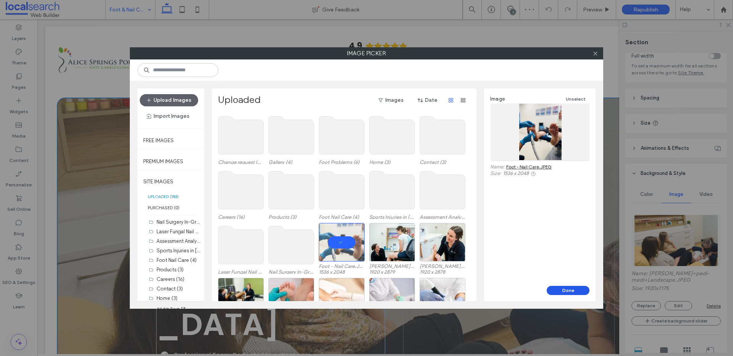
click at [562, 289] on button "Done" at bounding box center [567, 290] width 43 height 9
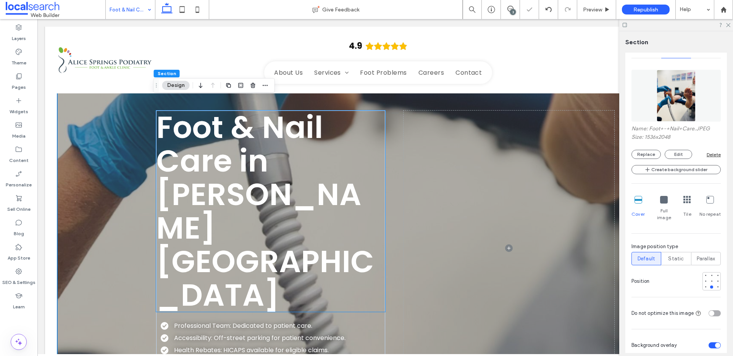
scroll to position [66, 0]
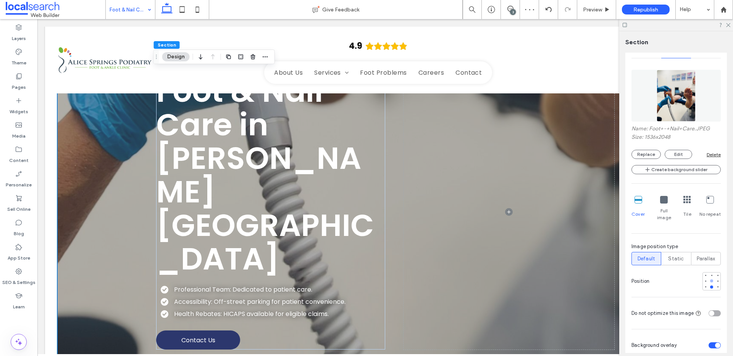
click at [709, 279] on div at bounding box center [711, 281] width 5 height 5
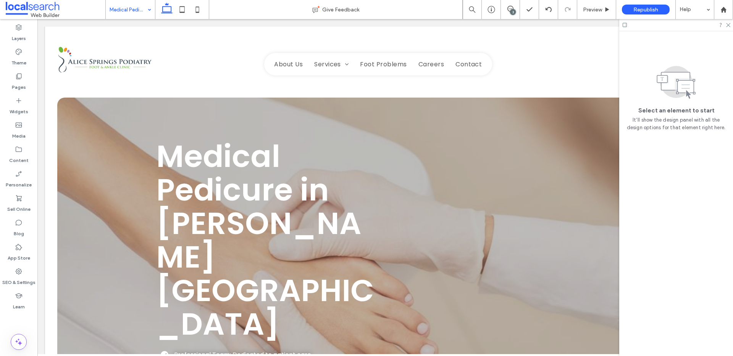
scroll to position [0, 0]
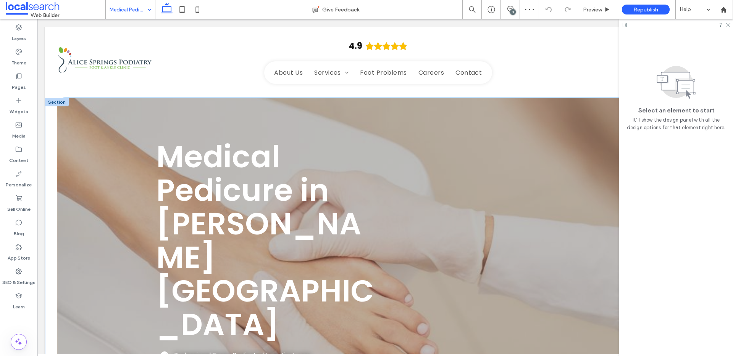
click at [130, 151] on div "Medical Pedicure in [PERSON_NAME][GEOGRAPHIC_DATA] Professional Team: Dedicated…" at bounding box center [385, 277] width 656 height 359
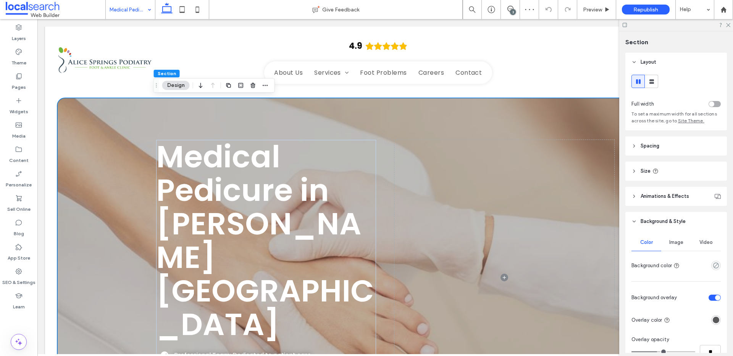
click at [678, 244] on span "Image" at bounding box center [676, 243] width 14 height 6
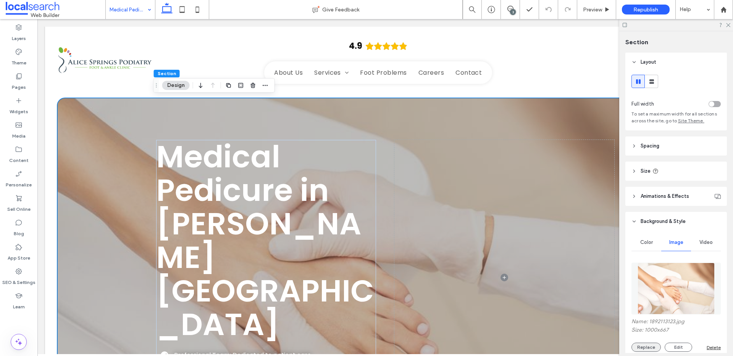
click at [642, 345] on button "Replace" at bounding box center [645, 347] width 29 height 9
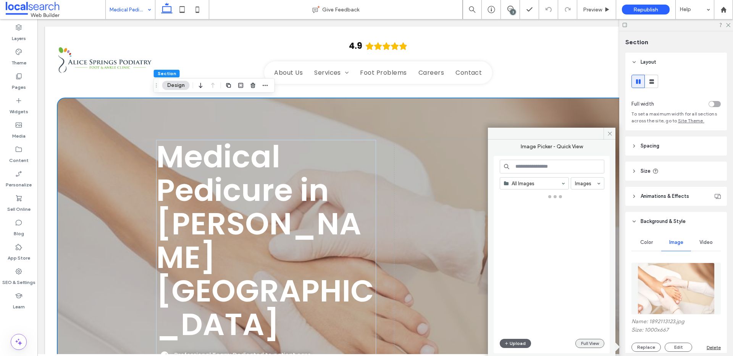
click at [594, 339] on button "Full View" at bounding box center [589, 343] width 29 height 9
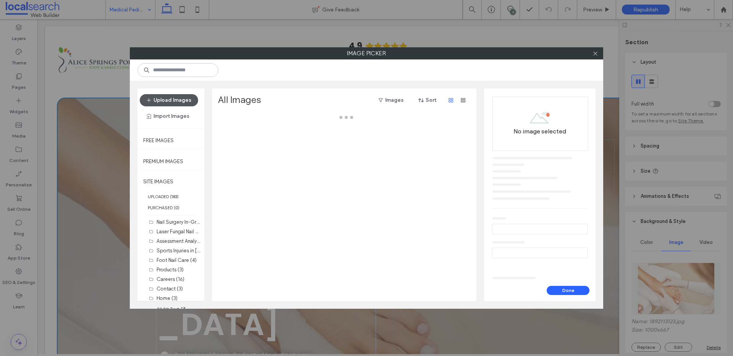
click at [181, 101] on button "Upload Images" at bounding box center [169, 100] width 58 height 12
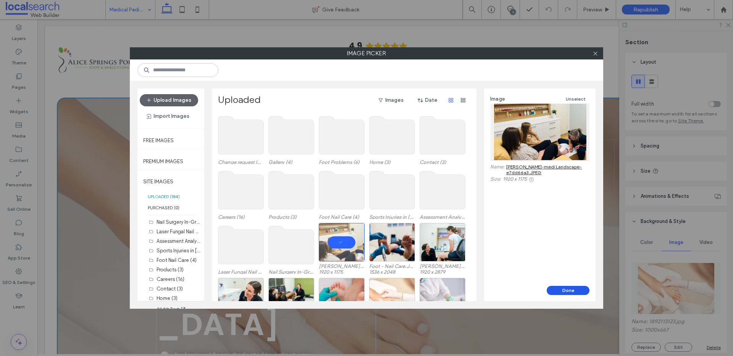
click at [567, 290] on button "Done" at bounding box center [567, 290] width 43 height 9
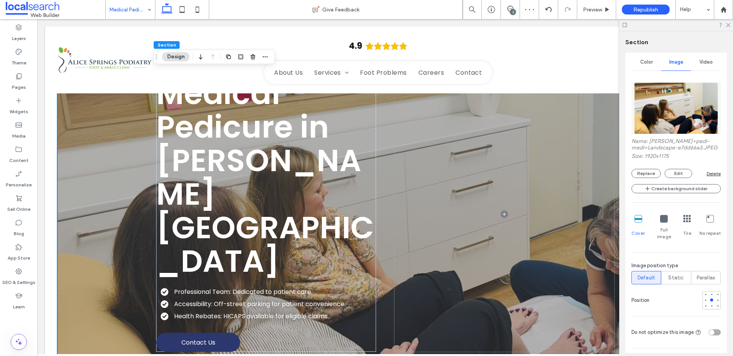
scroll to position [184, 0]
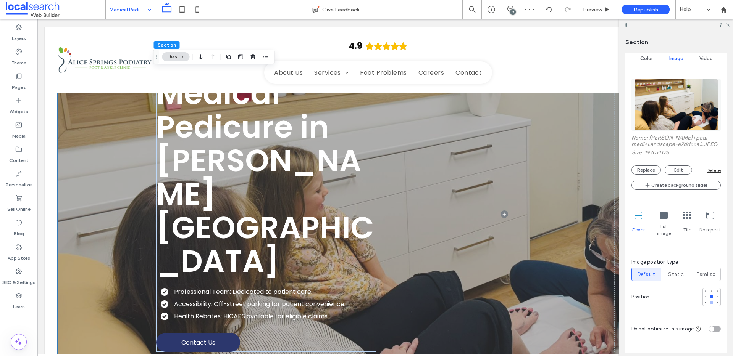
click at [710, 301] on div at bounding box center [711, 302] width 3 height 3
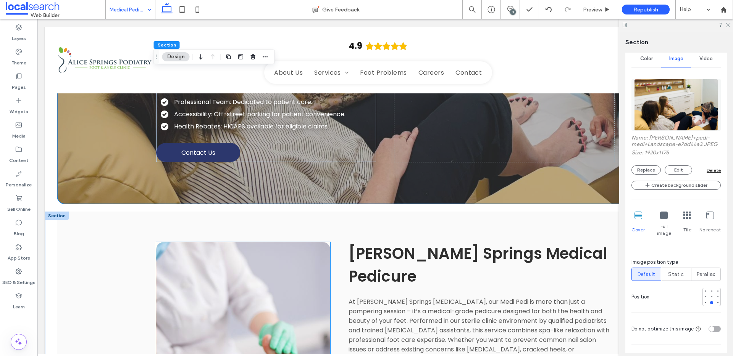
scroll to position [255, 0]
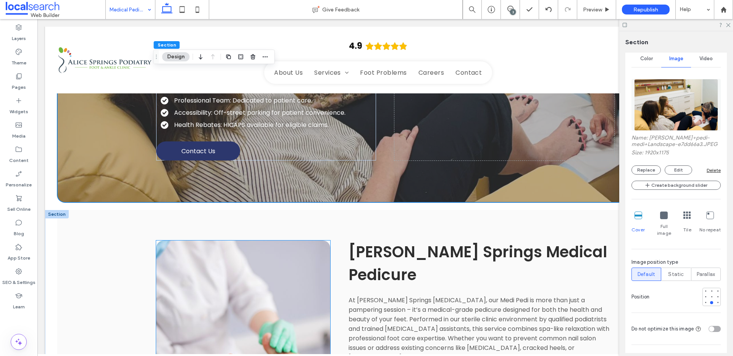
click at [211, 241] on link at bounding box center [243, 336] width 174 height 191
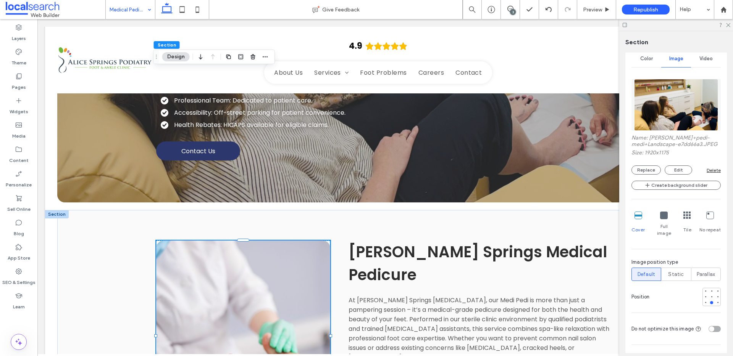
click at [211, 241] on link at bounding box center [243, 336] width 174 height 191
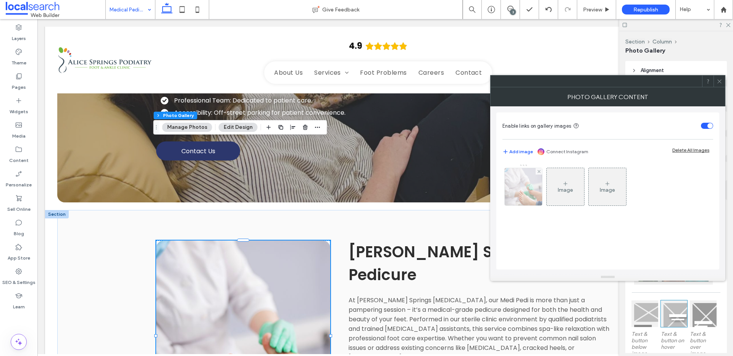
click at [517, 196] on img at bounding box center [523, 186] width 56 height 37
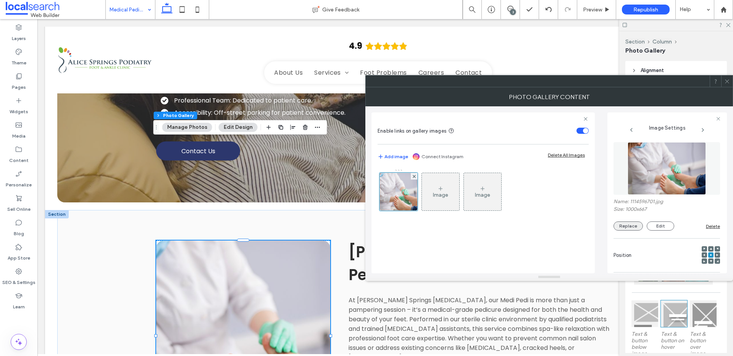
click at [630, 228] on button "Replace" at bounding box center [627, 226] width 29 height 9
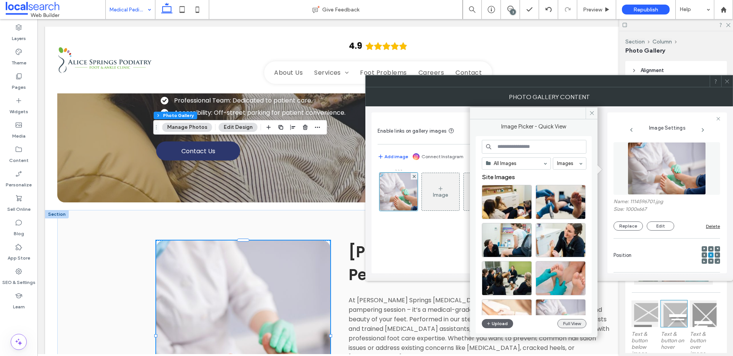
click at [569, 327] on button "Full View" at bounding box center [571, 323] width 29 height 9
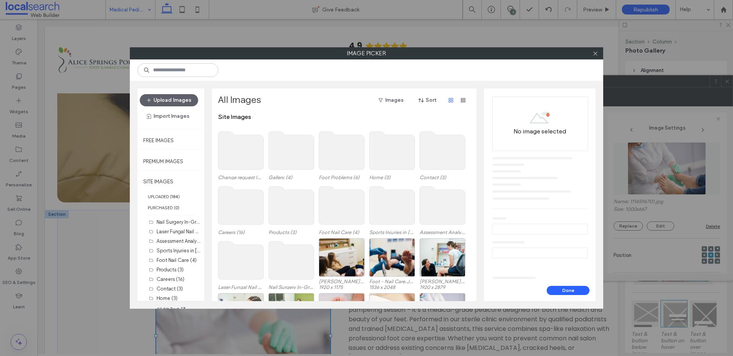
click at [171, 107] on div "Upload Images Import Images" at bounding box center [171, 108] width 62 height 28
click at [170, 99] on button "Upload Images" at bounding box center [169, 100] width 58 height 12
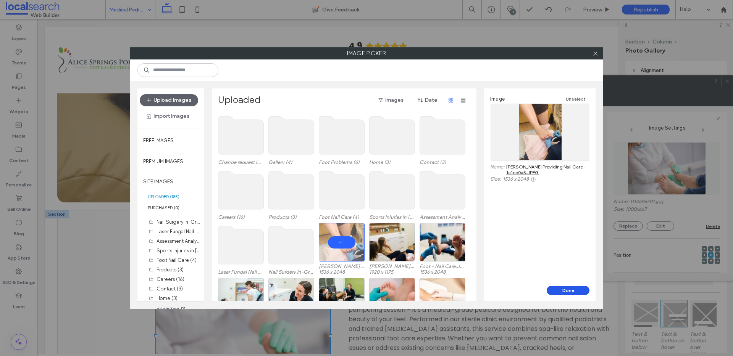
click at [569, 290] on button "Done" at bounding box center [567, 290] width 43 height 9
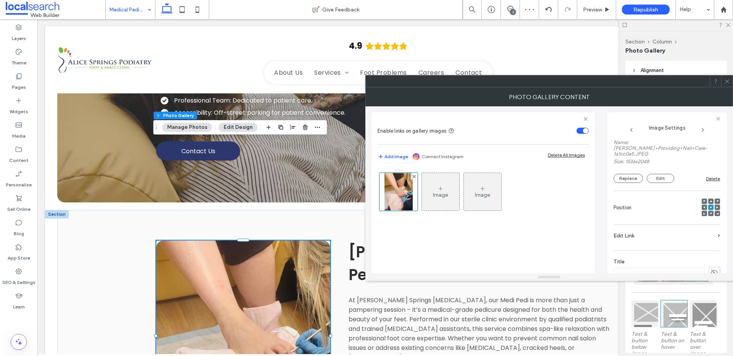
scroll to position [239, 0]
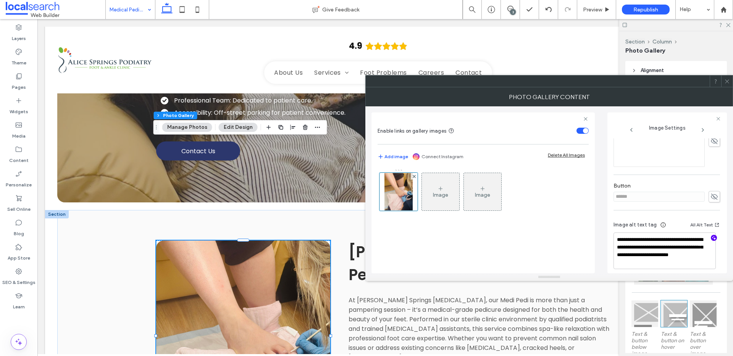
click at [711, 235] on icon "button" at bounding box center [713, 237] width 5 height 5
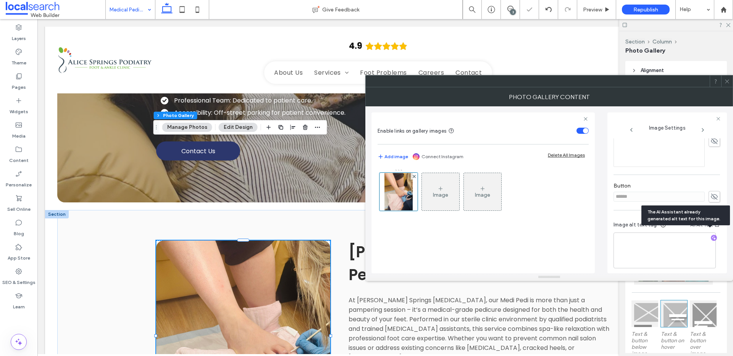
scroll to position [238, 0]
click at [692, 253] on textarea "**********" at bounding box center [664, 252] width 102 height 36
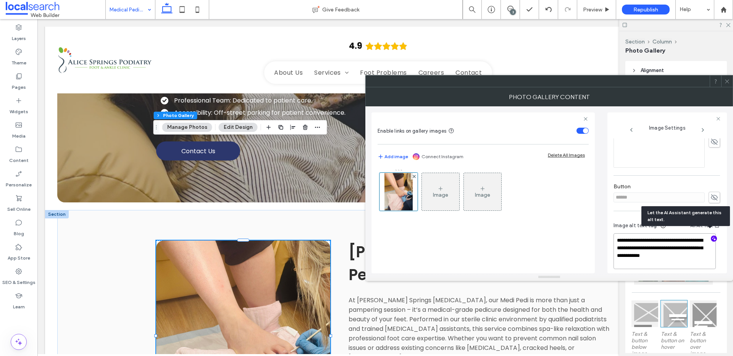
scroll to position [237, 0]
paste textarea "**********"
type textarea "**********"
click at [727, 84] on icon at bounding box center [727, 82] width 6 height 6
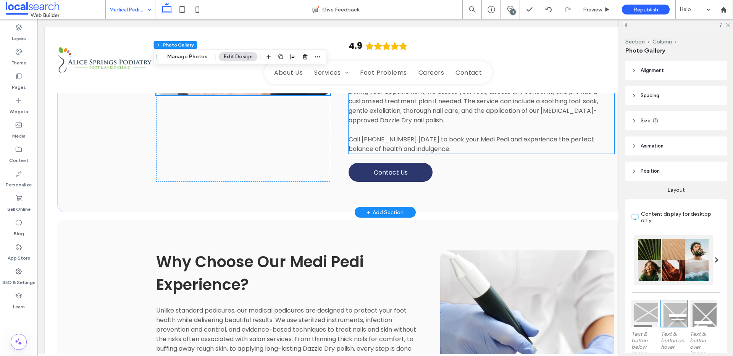
scroll to position [592, 0]
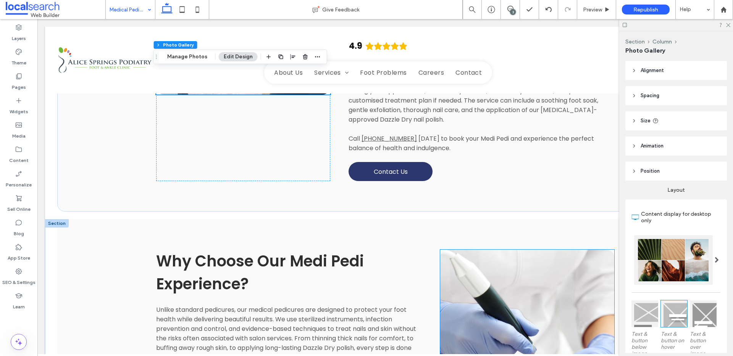
click at [510, 250] on link at bounding box center [527, 345] width 174 height 191
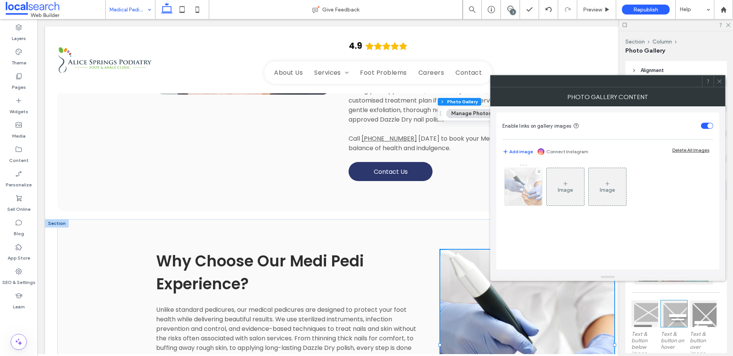
click at [520, 190] on img at bounding box center [523, 186] width 56 height 37
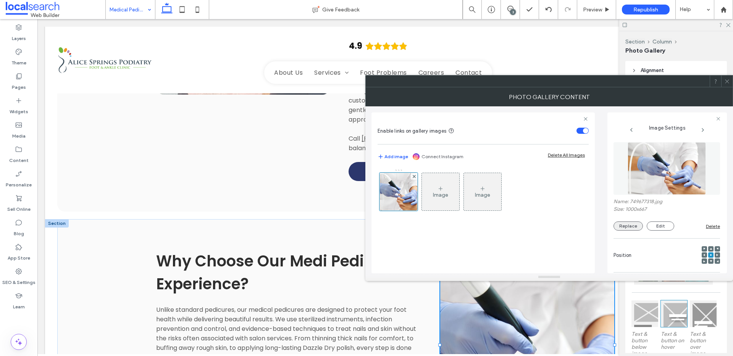
click at [641, 226] on button "Replace" at bounding box center [627, 226] width 29 height 9
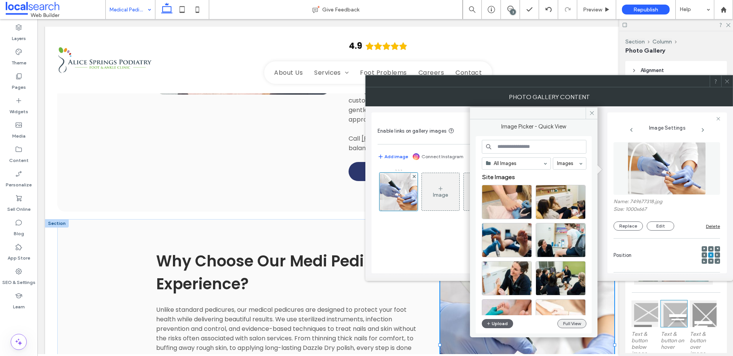
click at [572, 322] on button "Full View" at bounding box center [571, 323] width 29 height 9
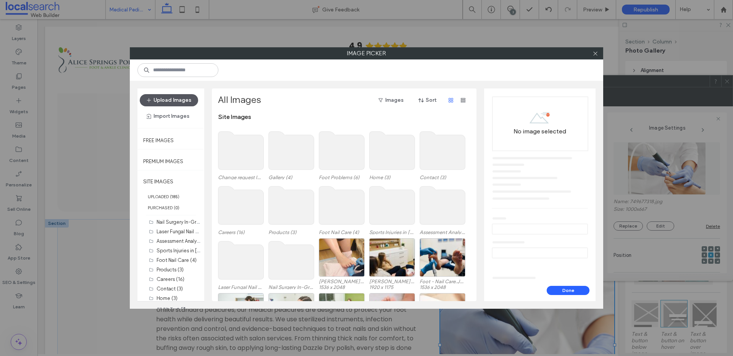
click at [176, 101] on button "Upload Images" at bounding box center [169, 100] width 58 height 12
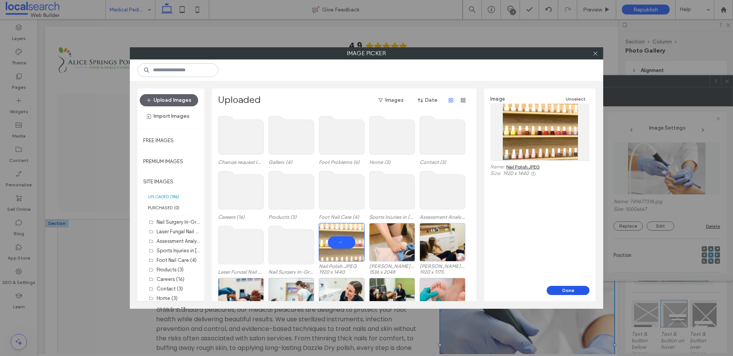
click at [577, 287] on button "Done" at bounding box center [567, 290] width 43 height 9
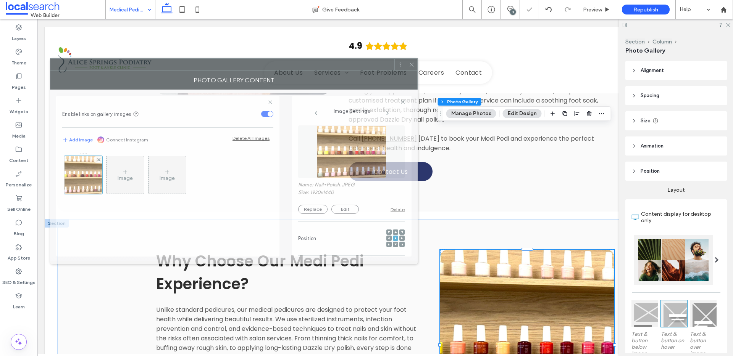
drag, startPoint x: 589, startPoint y: 94, endPoint x: 276, endPoint y: 76, distance: 313.4
click at [277, 77] on div "Photo Gallery Content" at bounding box center [233, 80] width 367 height 19
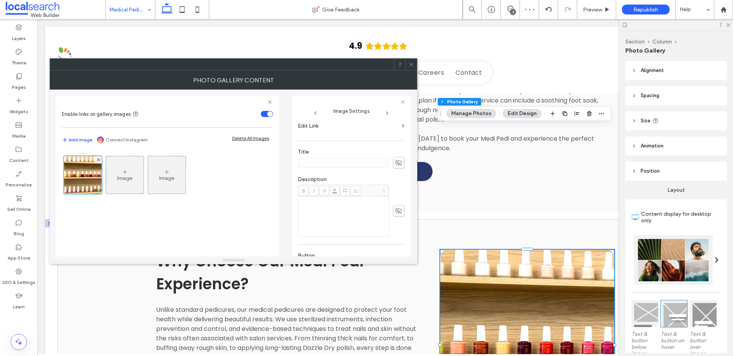
scroll to position [233, 0]
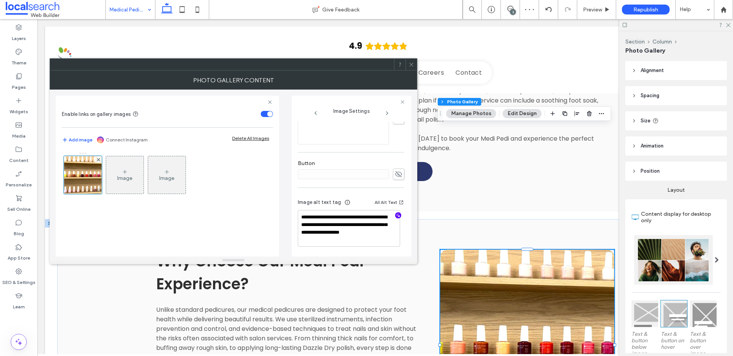
click at [395, 217] on icon "button" at bounding box center [397, 215] width 5 height 5
click at [395, 232] on textarea "**********" at bounding box center [349, 229] width 102 height 36
paste textarea "**********"
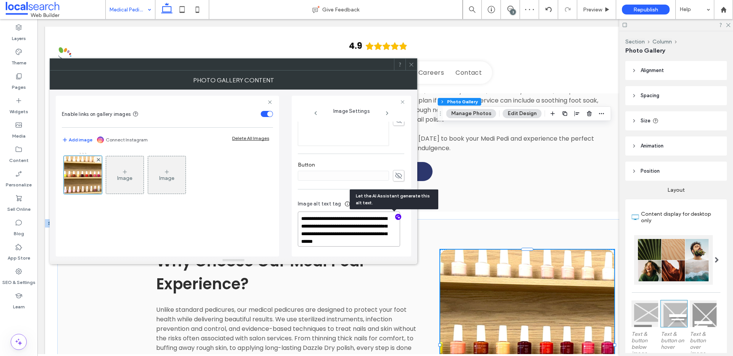
scroll to position [1, 0]
type textarea "**********"
click at [411, 64] on use at bounding box center [411, 65] width 4 height 4
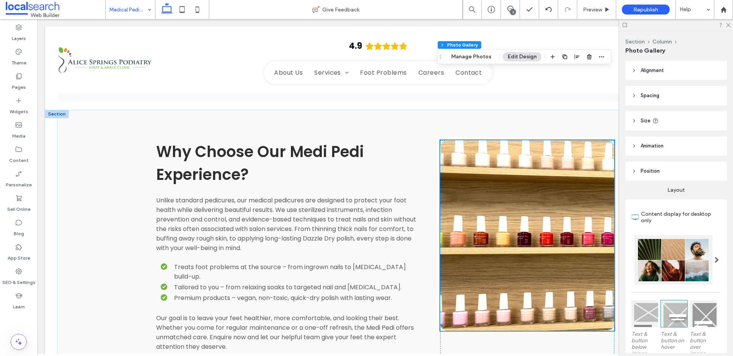
scroll to position [845, 0]
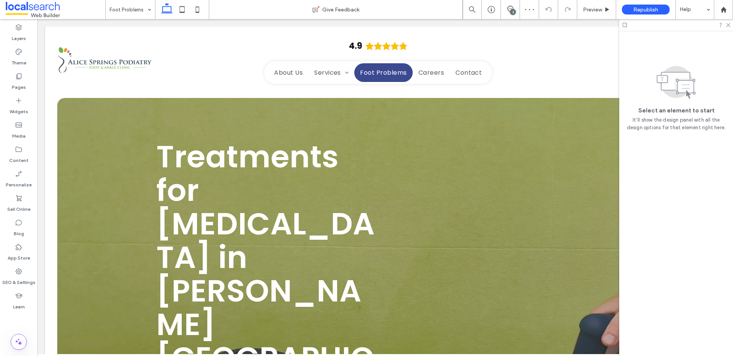
scroll to position [398, 0]
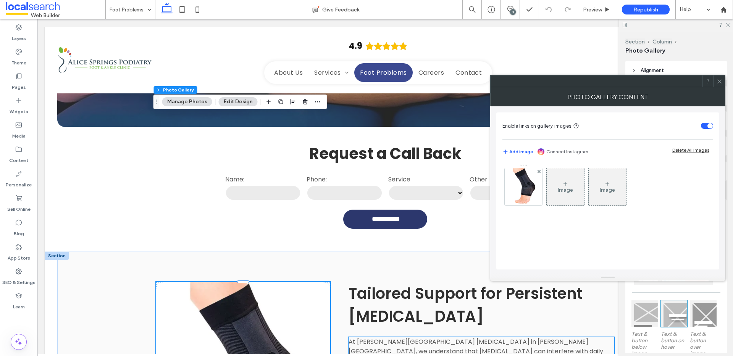
drag, startPoint x: 523, startPoint y: 199, endPoint x: 535, endPoint y: 205, distance: 13.8
click at [523, 199] on img at bounding box center [522, 186] width 37 height 37
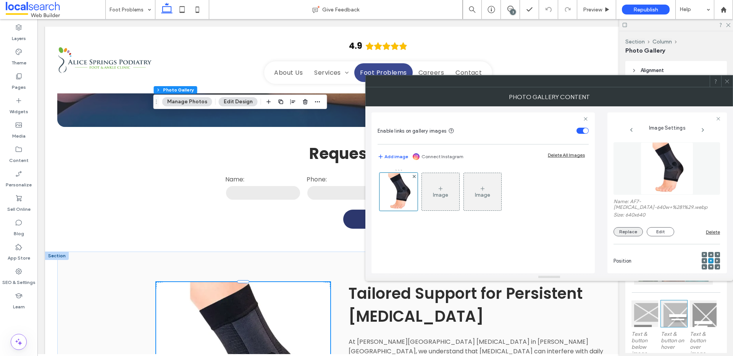
click at [632, 230] on button "Replace" at bounding box center [627, 231] width 29 height 9
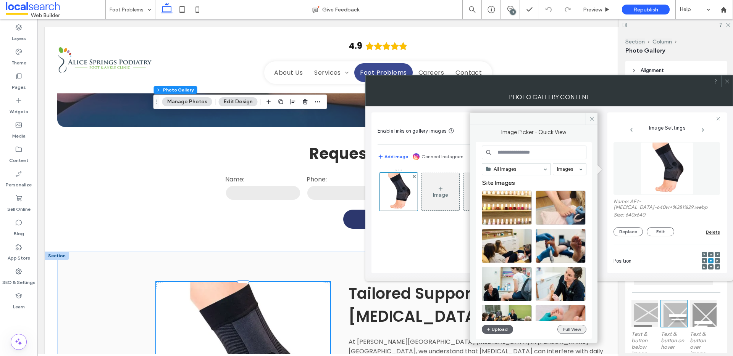
click at [573, 333] on button "Full View" at bounding box center [571, 329] width 29 height 9
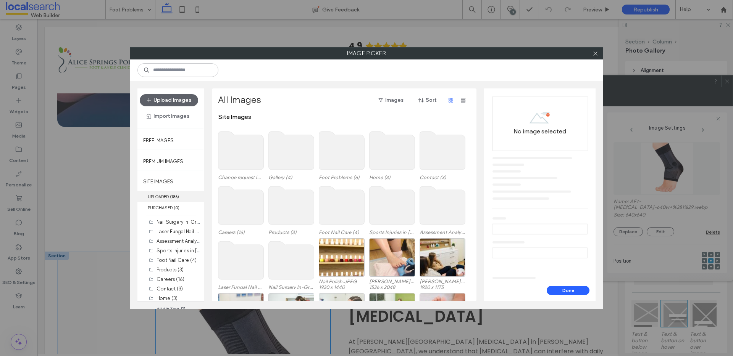
click at [171, 197] on span "( 186 )" at bounding box center [174, 196] width 9 height 5
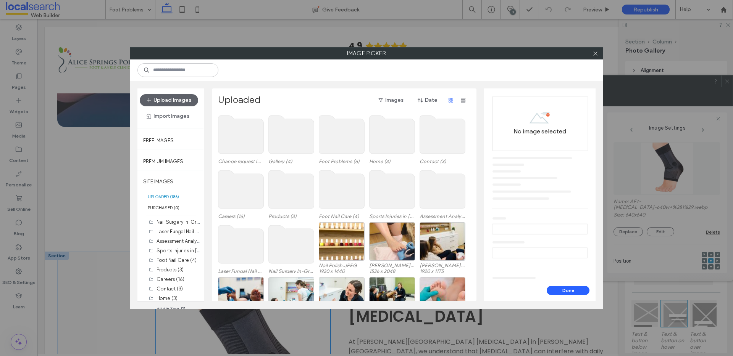
scroll to position [0, 0]
click at [168, 101] on button "Upload Images" at bounding box center [169, 100] width 58 height 12
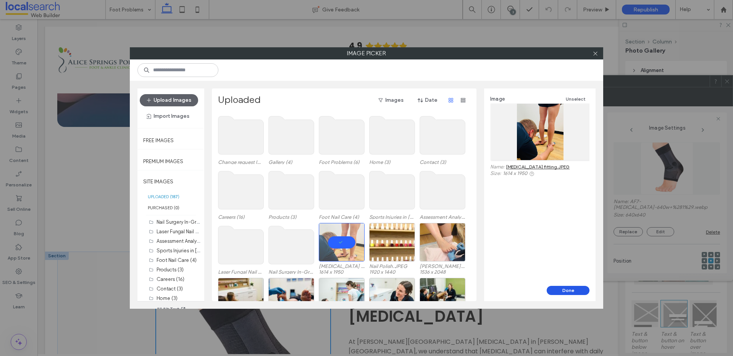
click at [562, 290] on button "Done" at bounding box center [567, 290] width 43 height 9
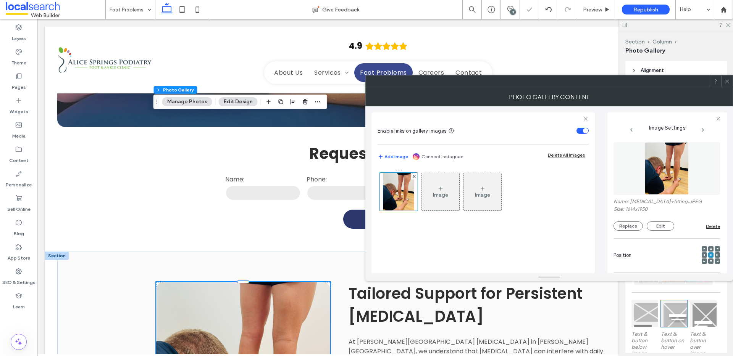
scroll to position [225, 0]
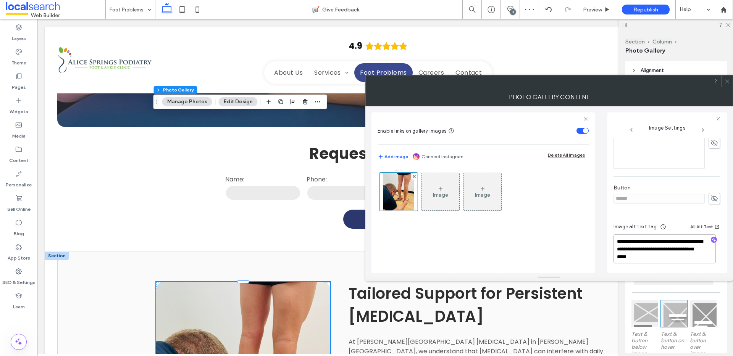
drag, startPoint x: 665, startPoint y: 250, endPoint x: 675, endPoint y: 261, distance: 15.4
click at [675, 261] on textarea "**********" at bounding box center [664, 249] width 102 height 29
click at [712, 240] on icon "button" at bounding box center [713, 239] width 5 height 5
click at [666, 258] on textarea "**********" at bounding box center [664, 249] width 102 height 29
click at [679, 261] on textarea "**********" at bounding box center [664, 249] width 102 height 29
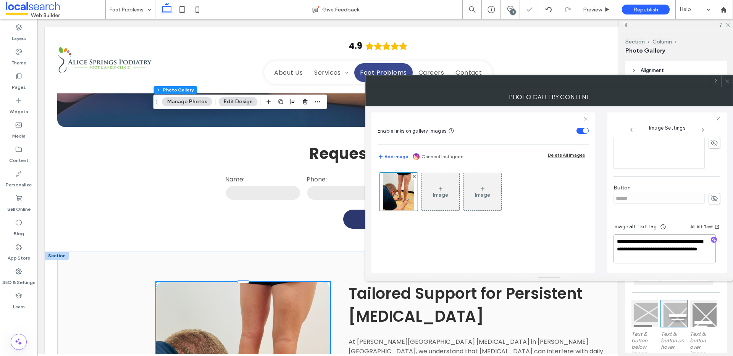
paste textarea "**********"
type textarea "**********"
click at [727, 83] on icon at bounding box center [727, 82] width 6 height 6
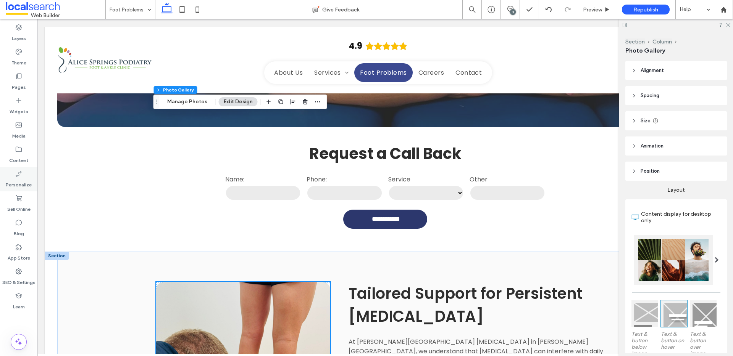
scroll to position [399, 0]
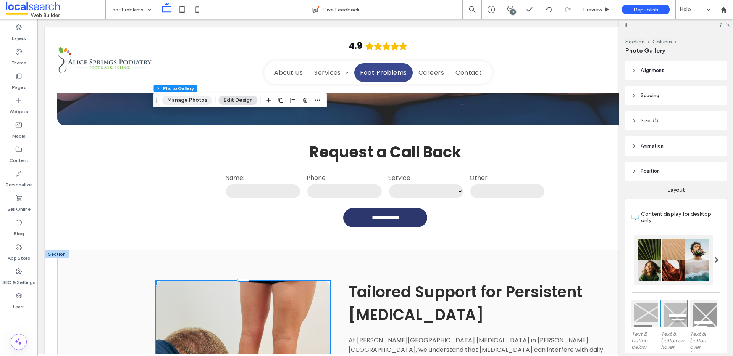
click at [183, 100] on button "Manage Photos" at bounding box center [187, 100] width 50 height 9
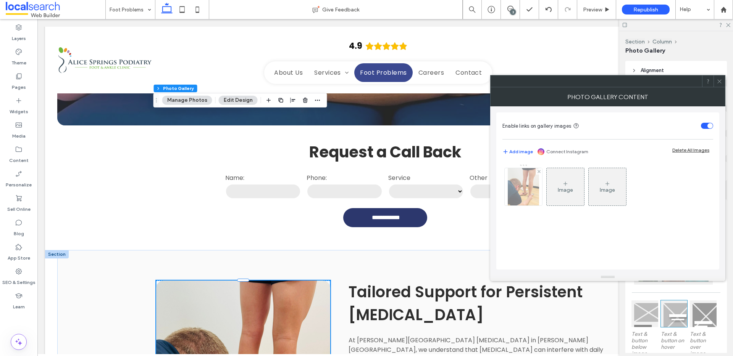
click at [523, 203] on img at bounding box center [522, 186] width 31 height 37
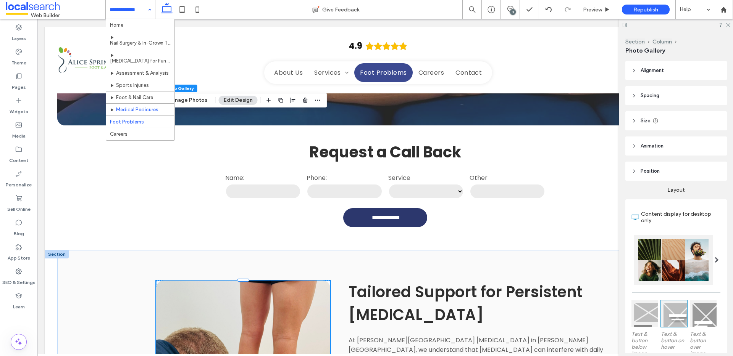
scroll to position [17, 0]
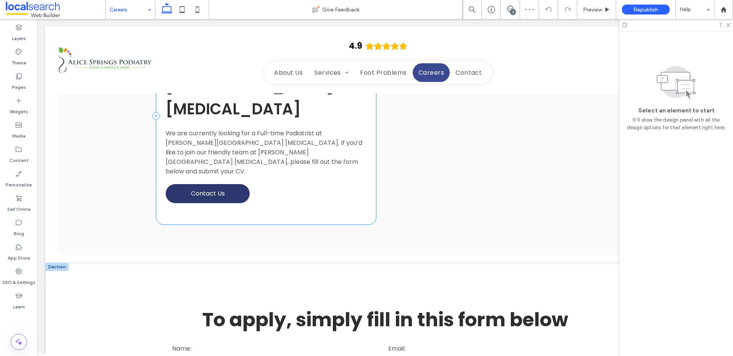
scroll to position [944, 0]
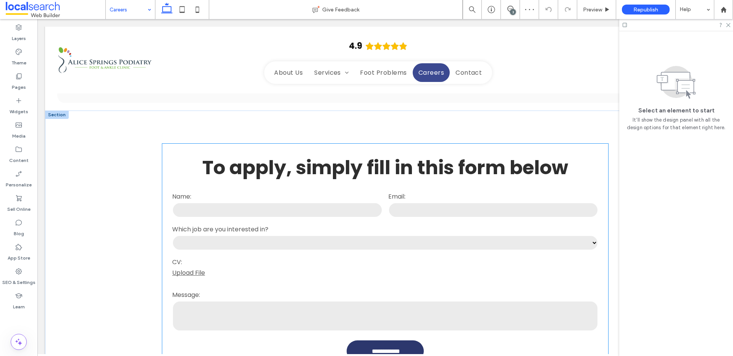
click at [346, 146] on div "**********" at bounding box center [385, 258] width 446 height 228
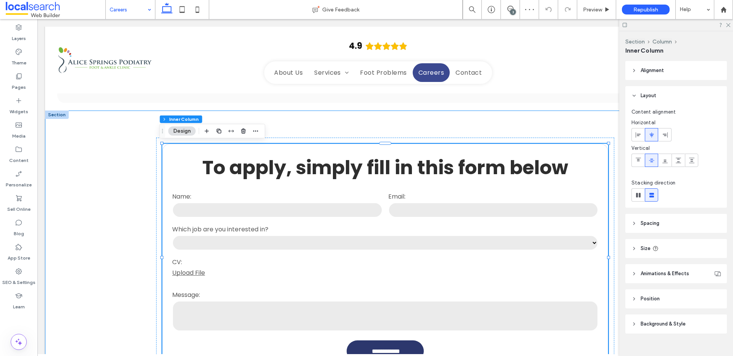
click at [125, 127] on div "**********" at bounding box center [385, 258] width 680 height 295
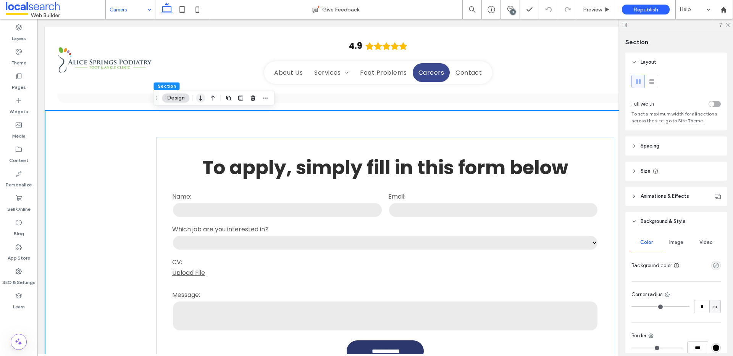
click at [203, 98] on icon "button" at bounding box center [200, 98] width 9 height 14
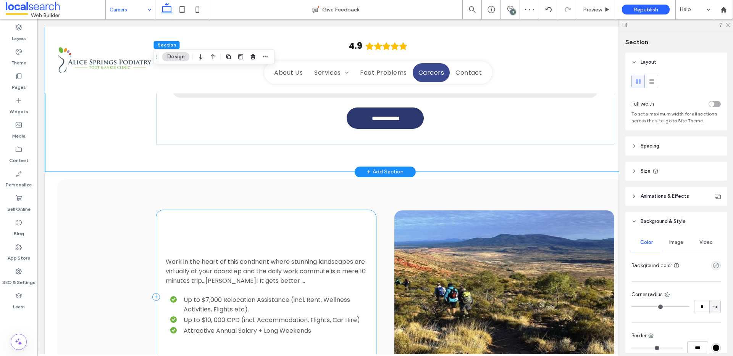
scroll to position [1254, 0]
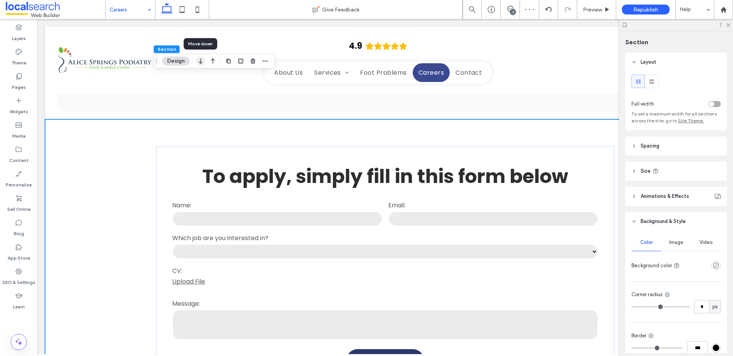
click at [201, 60] on icon "button" at bounding box center [200, 61] width 9 height 14
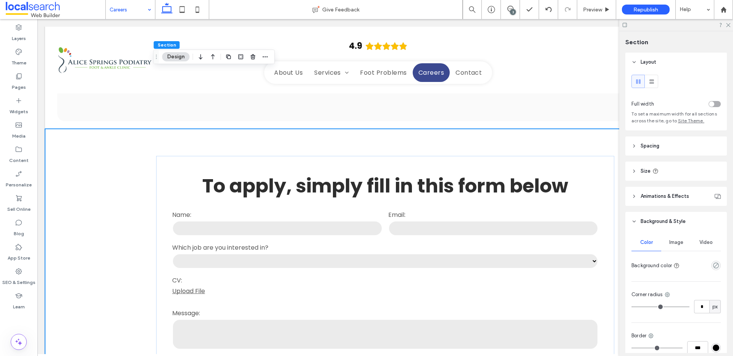
scroll to position [1446, 0]
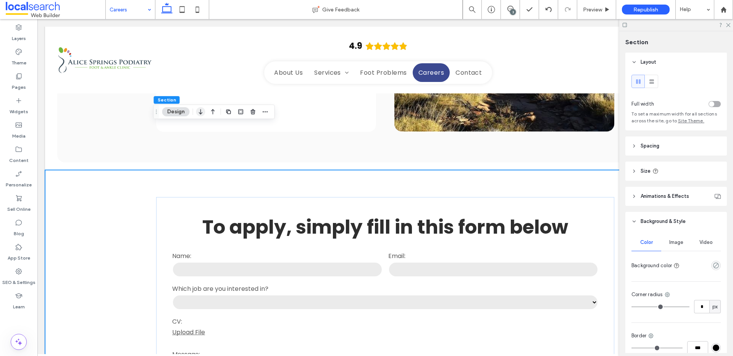
click at [198, 109] on icon "button" at bounding box center [200, 112] width 9 height 14
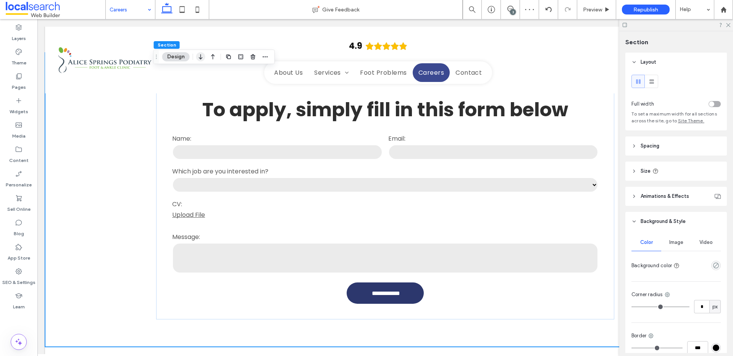
click at [201, 60] on icon "button" at bounding box center [200, 57] width 9 height 14
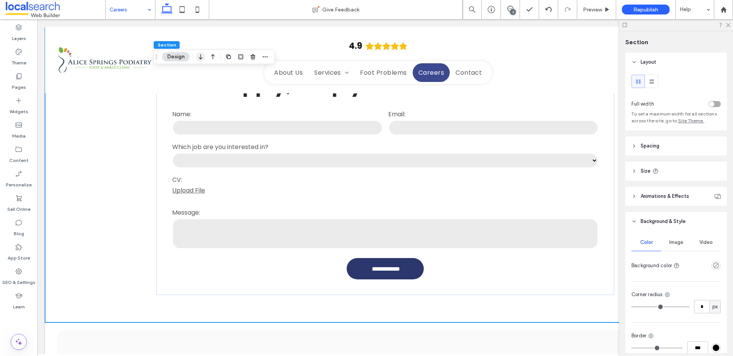
click at [199, 61] on icon "button" at bounding box center [200, 57] width 9 height 14
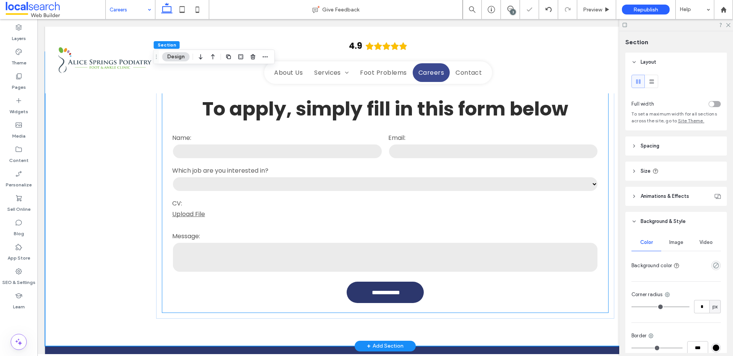
scroll to position [2464, 0]
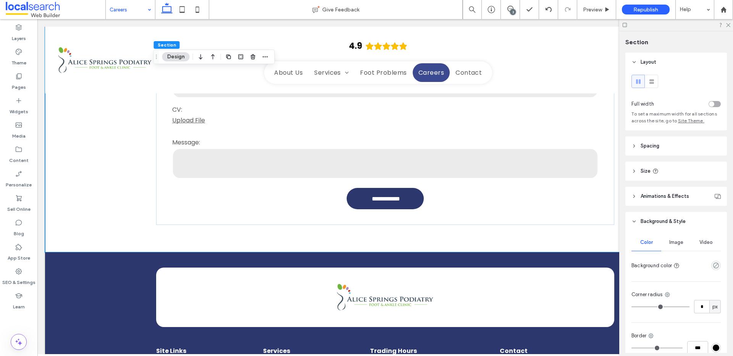
click at [510, 10] on div "3" at bounding box center [513, 12] width 6 height 6
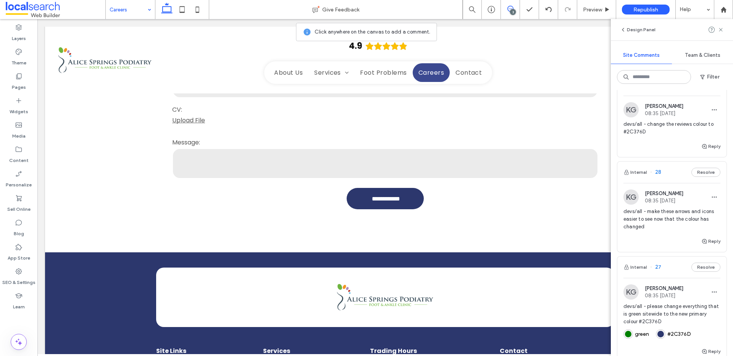
scroll to position [0, 0]
